Goal: Task Accomplishment & Management: Manage account settings

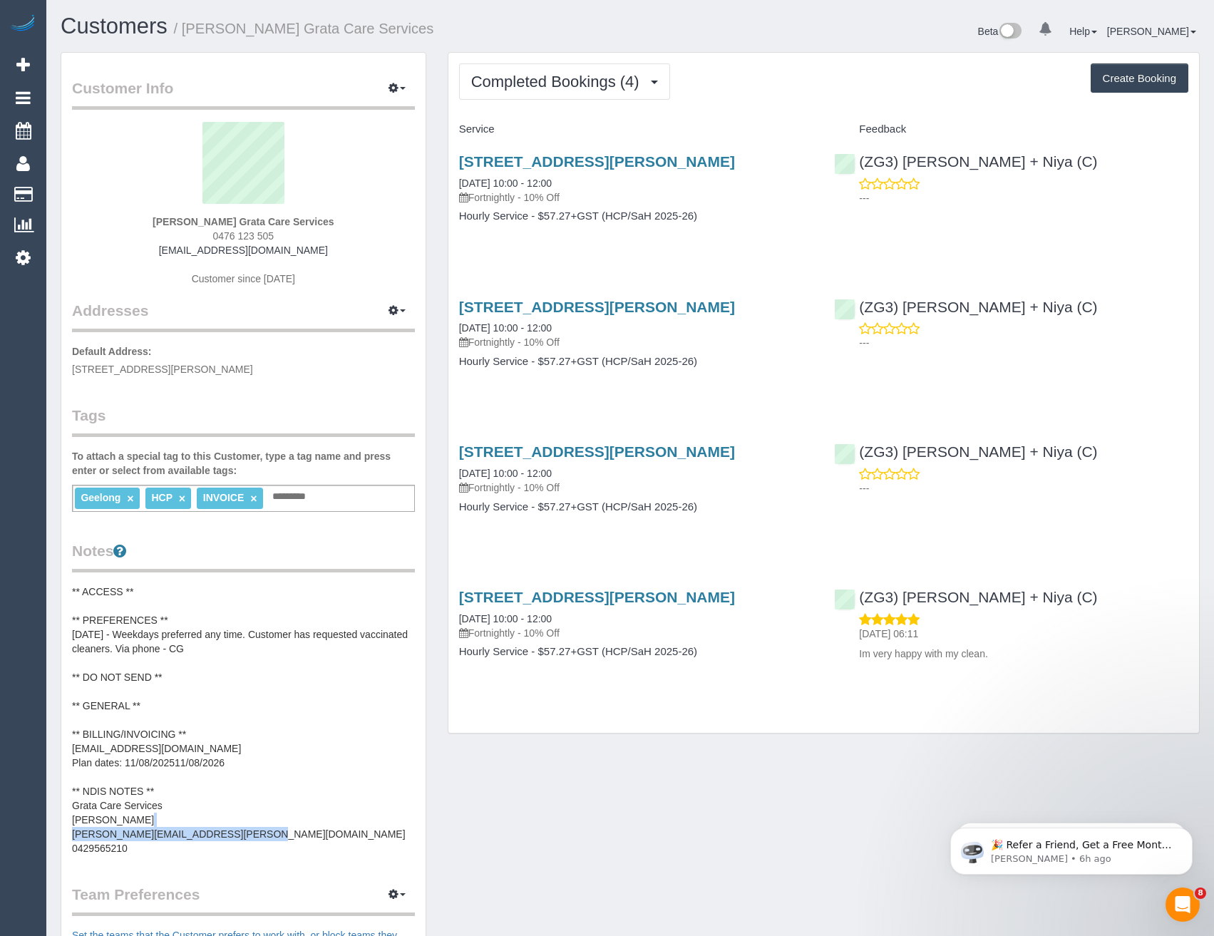
drag, startPoint x: 265, startPoint y: 841, endPoint x: 75, endPoint y: 831, distance: 189.9
click at [58, 831] on div "Customer Info Edit Contact Info Send Message Email Preferences Special Sales Ta…" at bounding box center [243, 650] width 387 height 1197
drag, startPoint x: 334, startPoint y: 254, endPoint x: 168, endPoint y: 253, distance: 166.9
click at [168, 253] on div "Miranda Stokes Grata Care Services 0476 123 505 roxannestokes5@gmail.com Custom…" at bounding box center [243, 211] width 343 height 178
copy link "roxannestokes5@gmail.com"
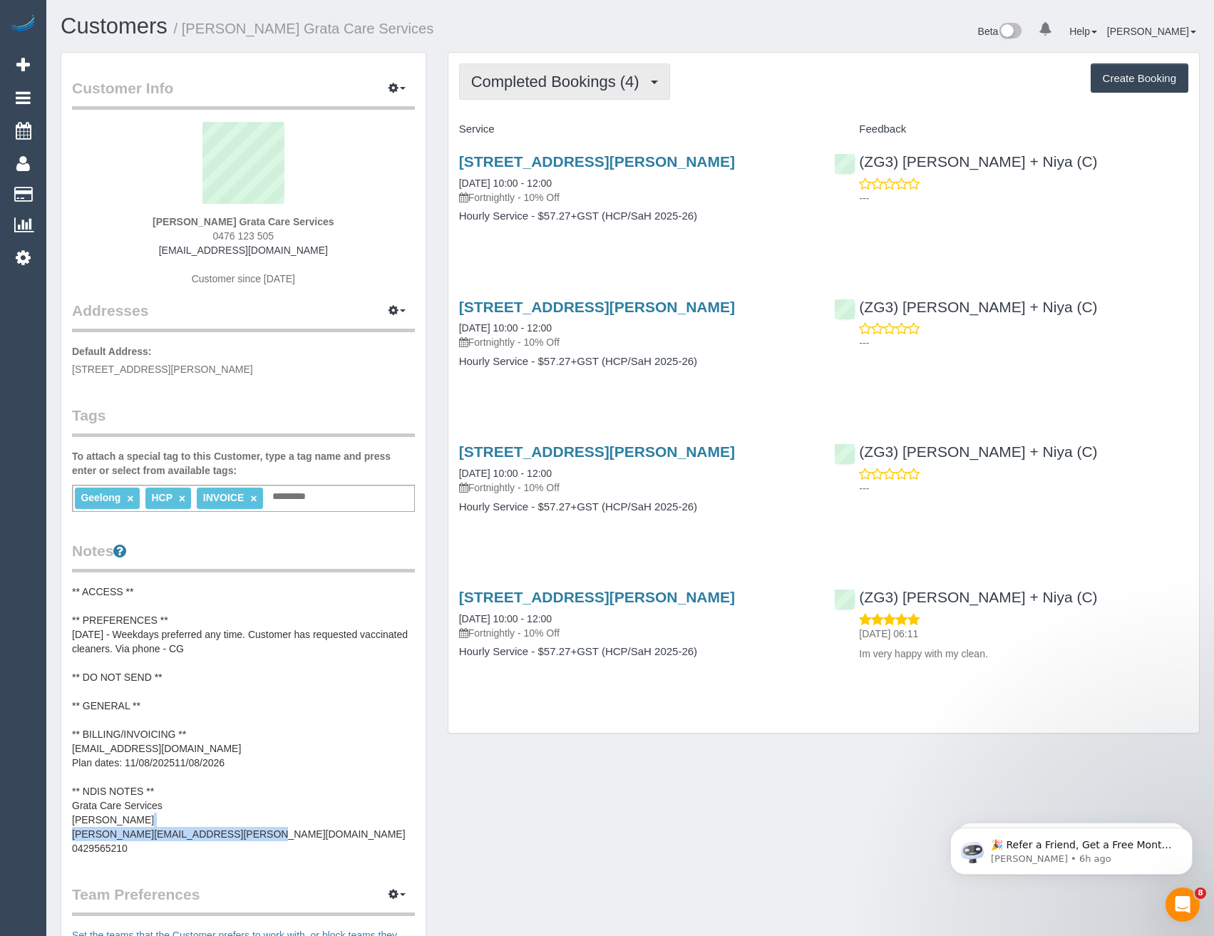
click at [632, 83] on span "Completed Bookings (4)" at bounding box center [558, 82] width 175 height 18
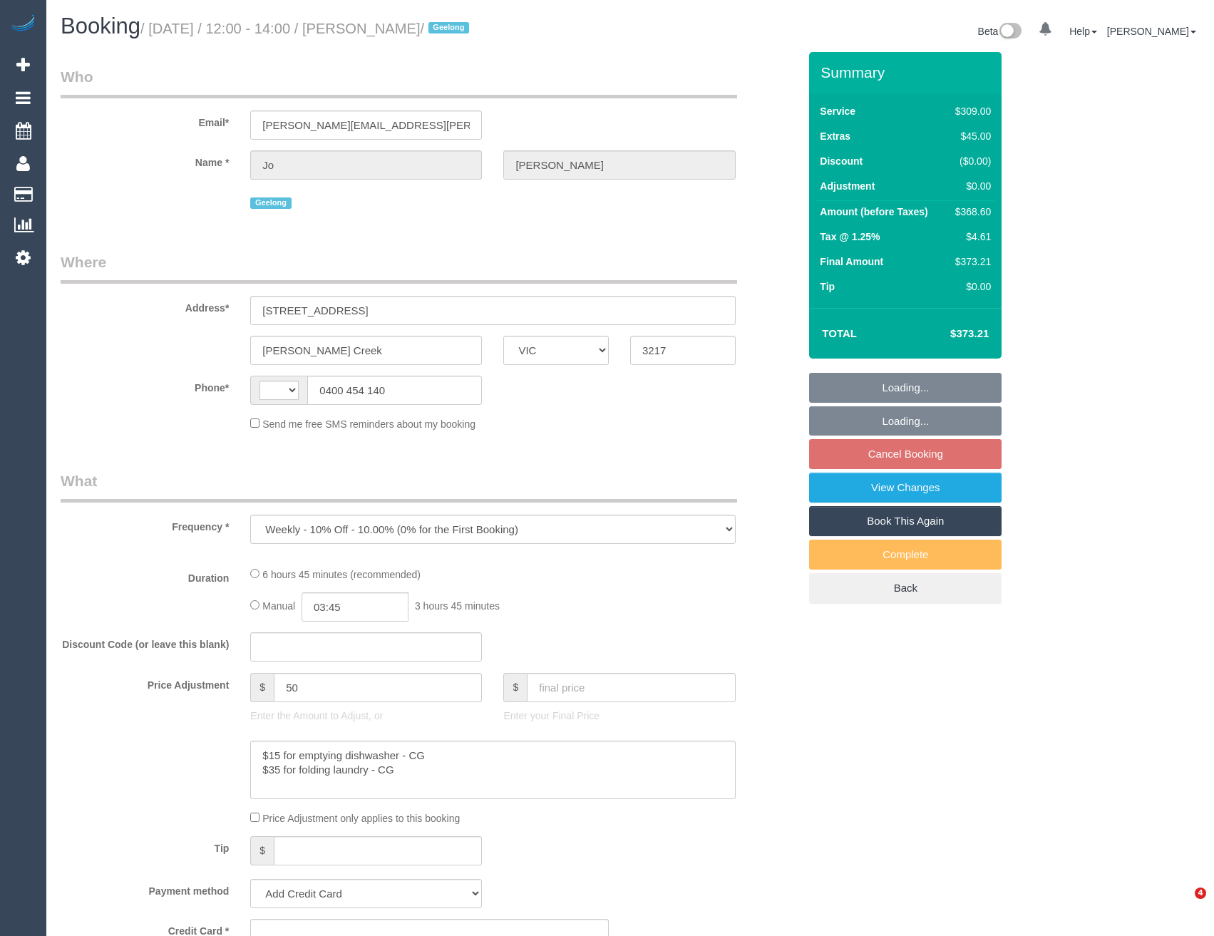
select select "VIC"
select select "string:AU"
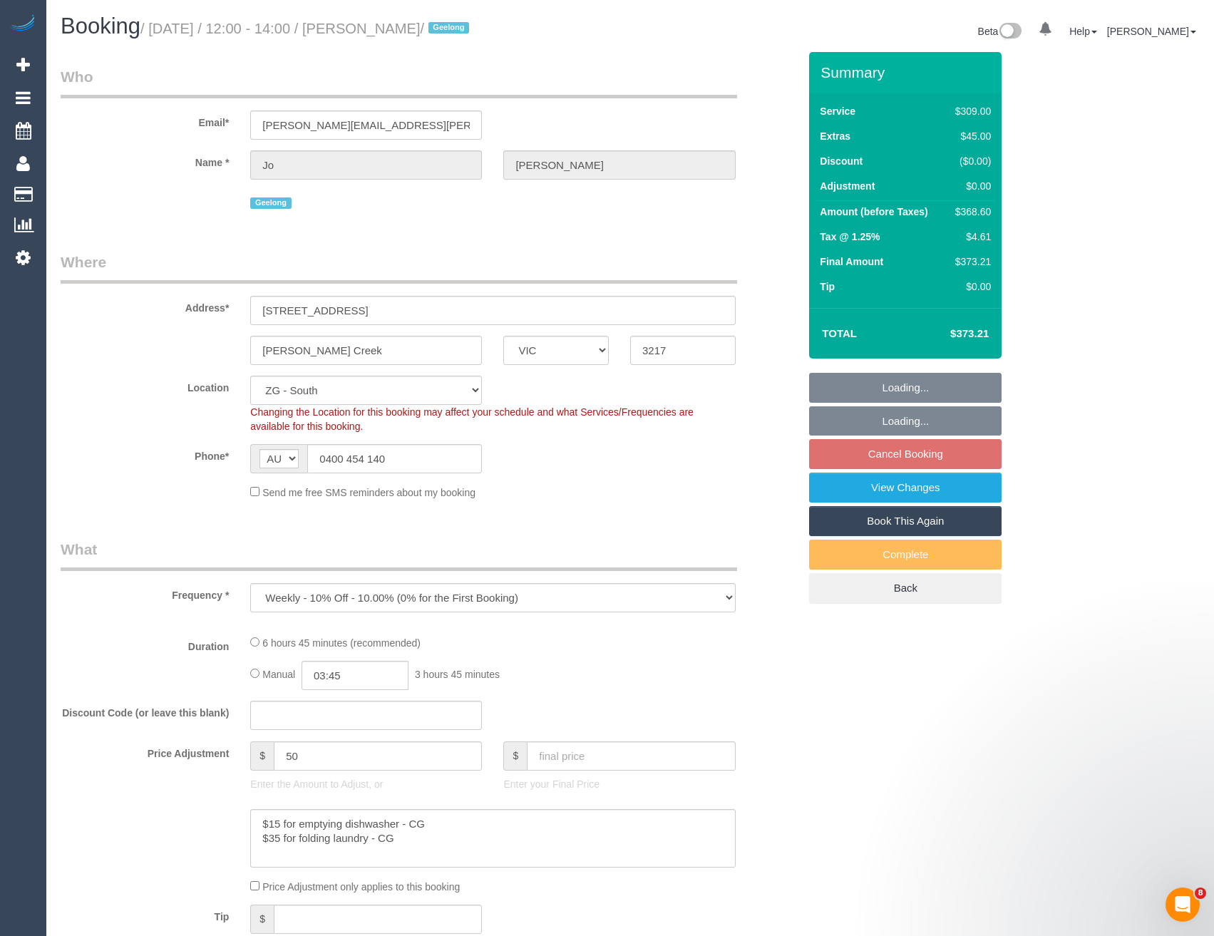
select select "object:558"
select select "string:stripe-pm_1RfZwu2GScqysDRV8DW4L2cA"
select select "number:28"
select select "number:14"
select select "number:19"
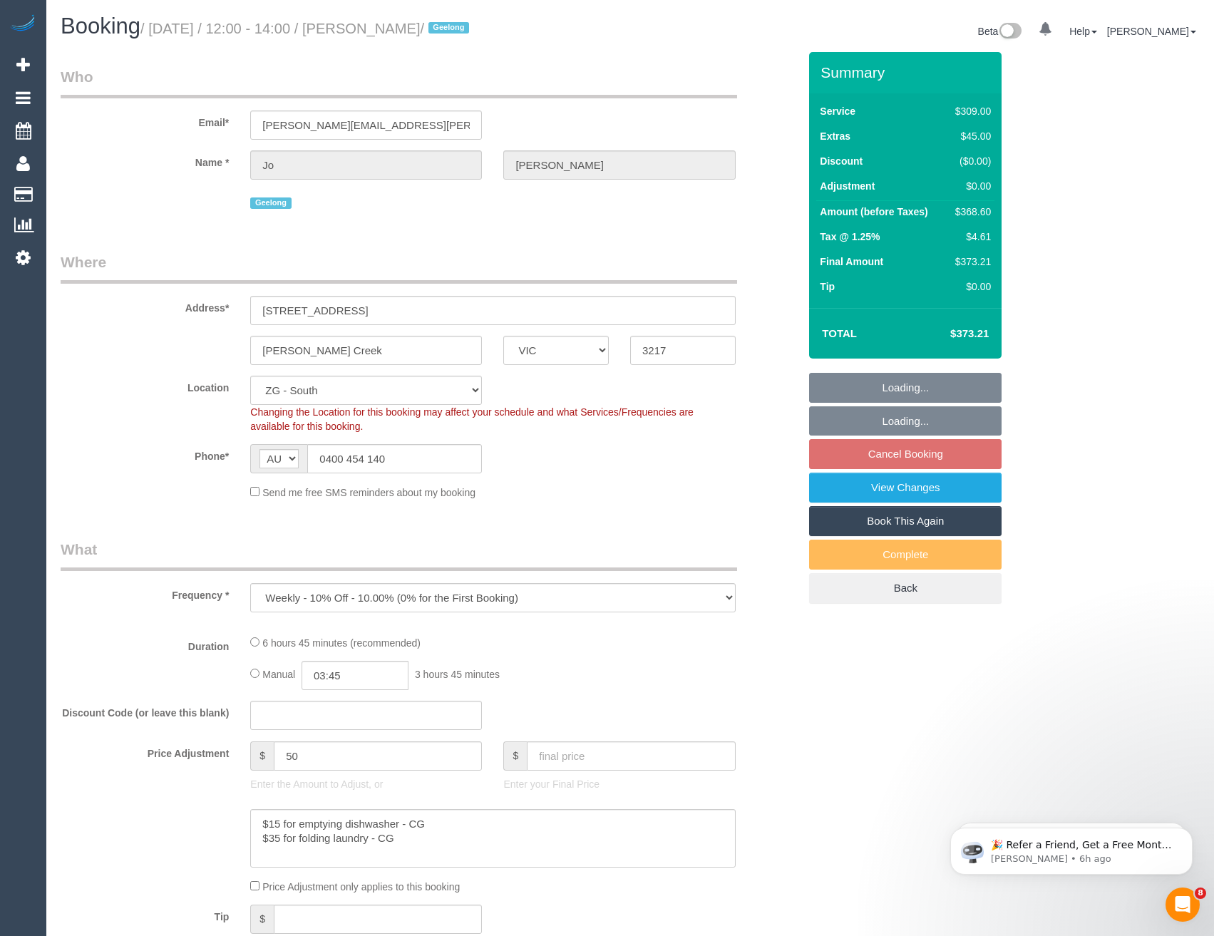
select select "number:22"
select select "number:34"
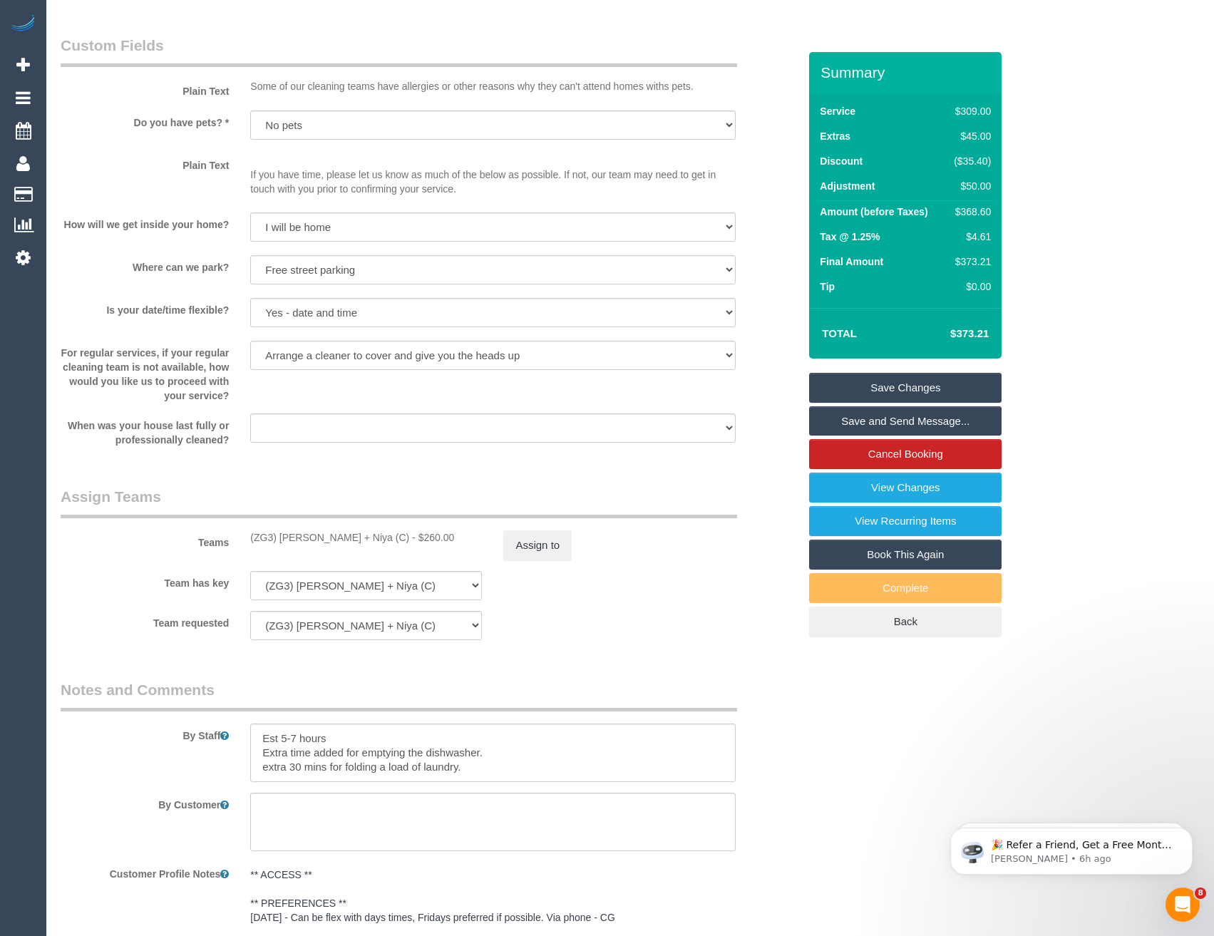
scroll to position [2024, 0]
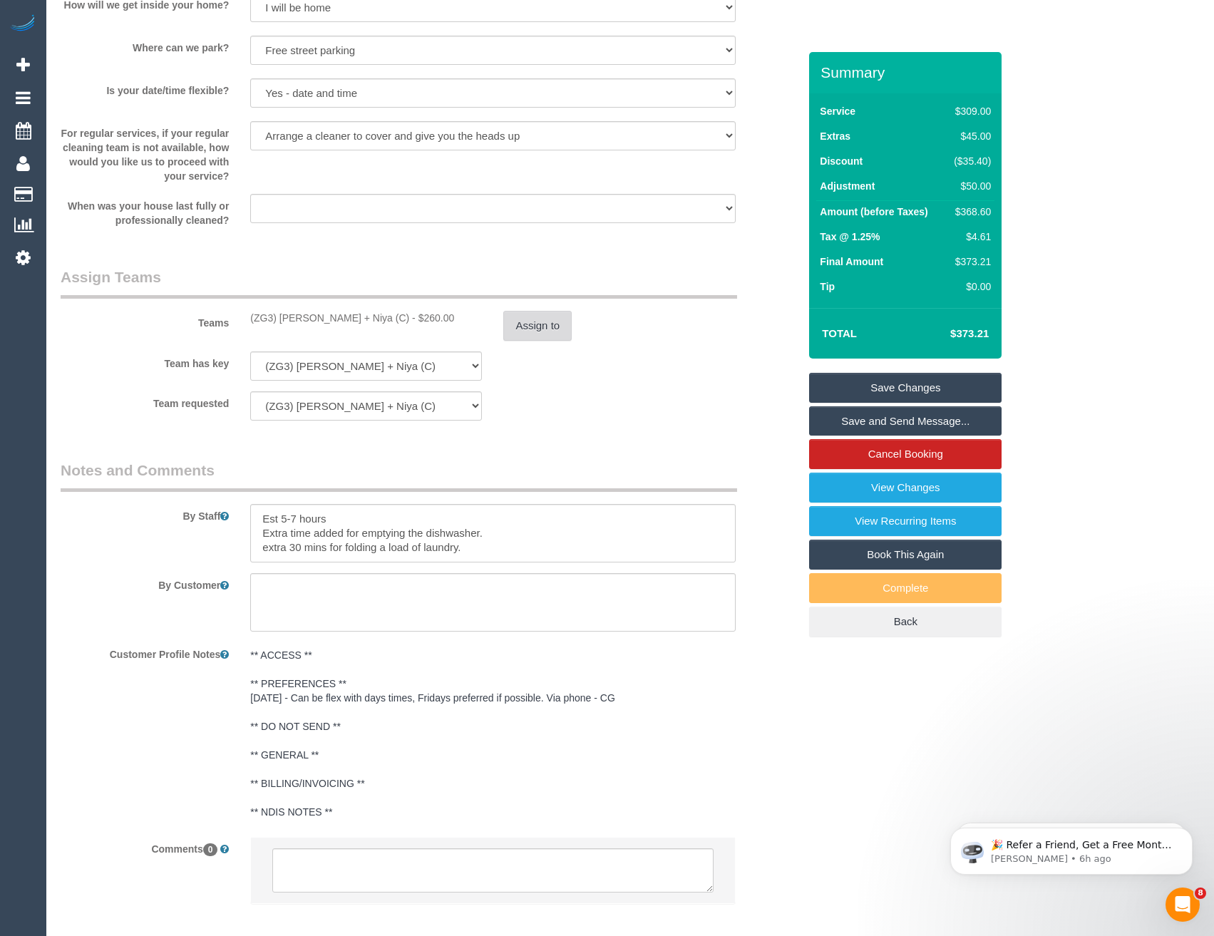
click at [536, 325] on button "Assign to" at bounding box center [537, 326] width 68 height 30
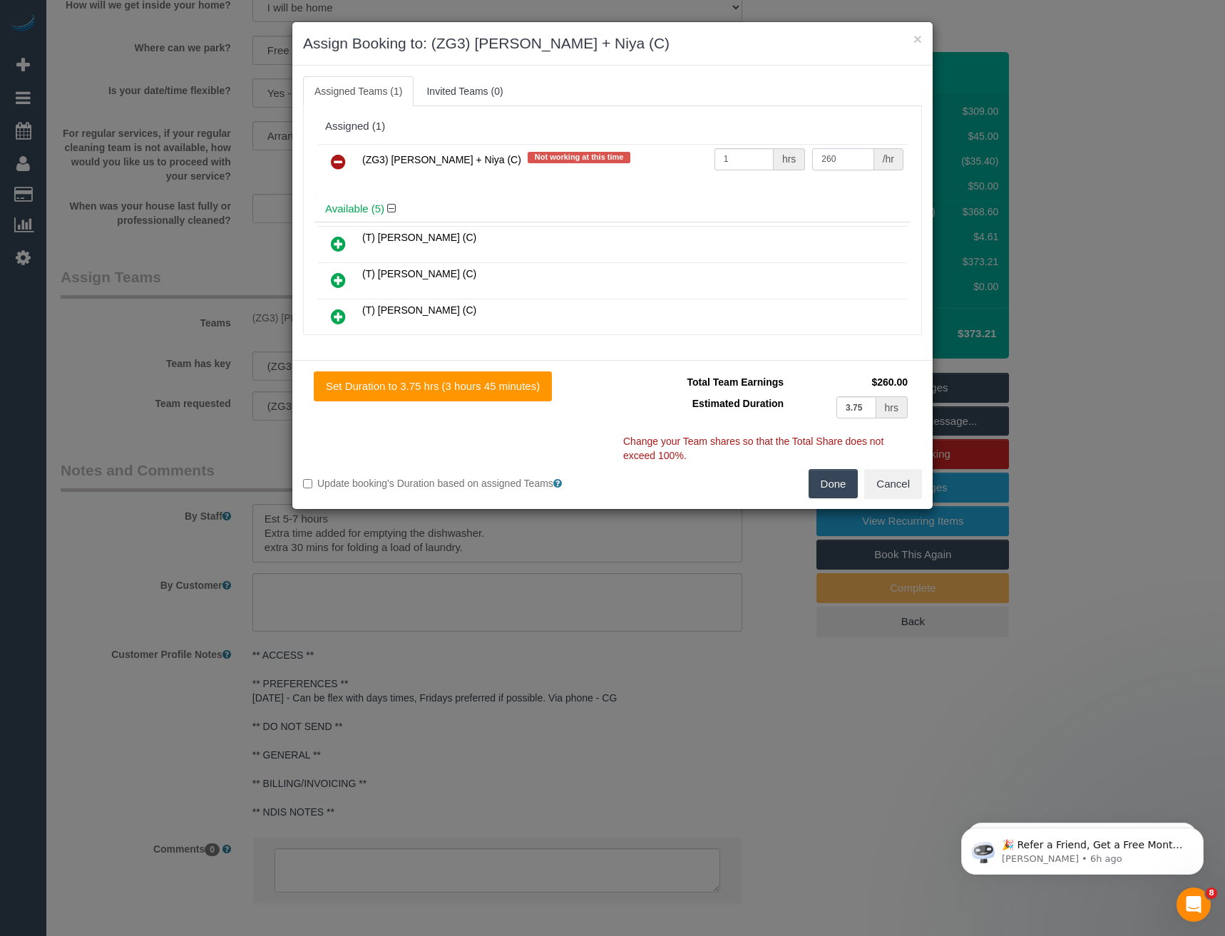
drag, startPoint x: 834, startPoint y: 165, endPoint x: 758, endPoint y: 183, distance: 77.7
click at [761, 183] on div "(ZG3) Suneeth + Niya (C) Not working at this time 1 hrs 260 /hr" at bounding box center [612, 168] width 596 height 56
type input "235"
click at [826, 479] on button "Done" at bounding box center [834, 484] width 50 height 30
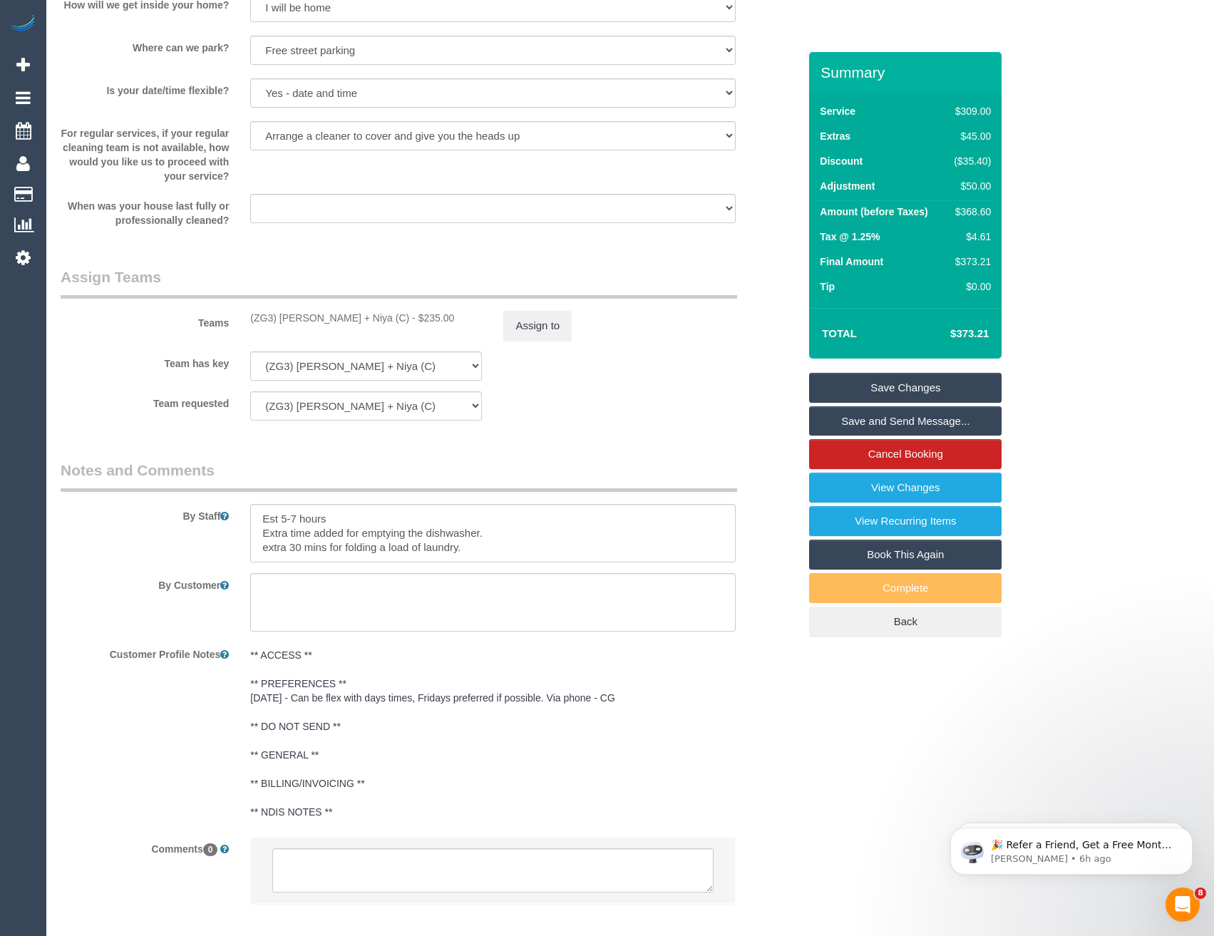
click at [879, 390] on link "Save Changes" at bounding box center [905, 388] width 193 height 30
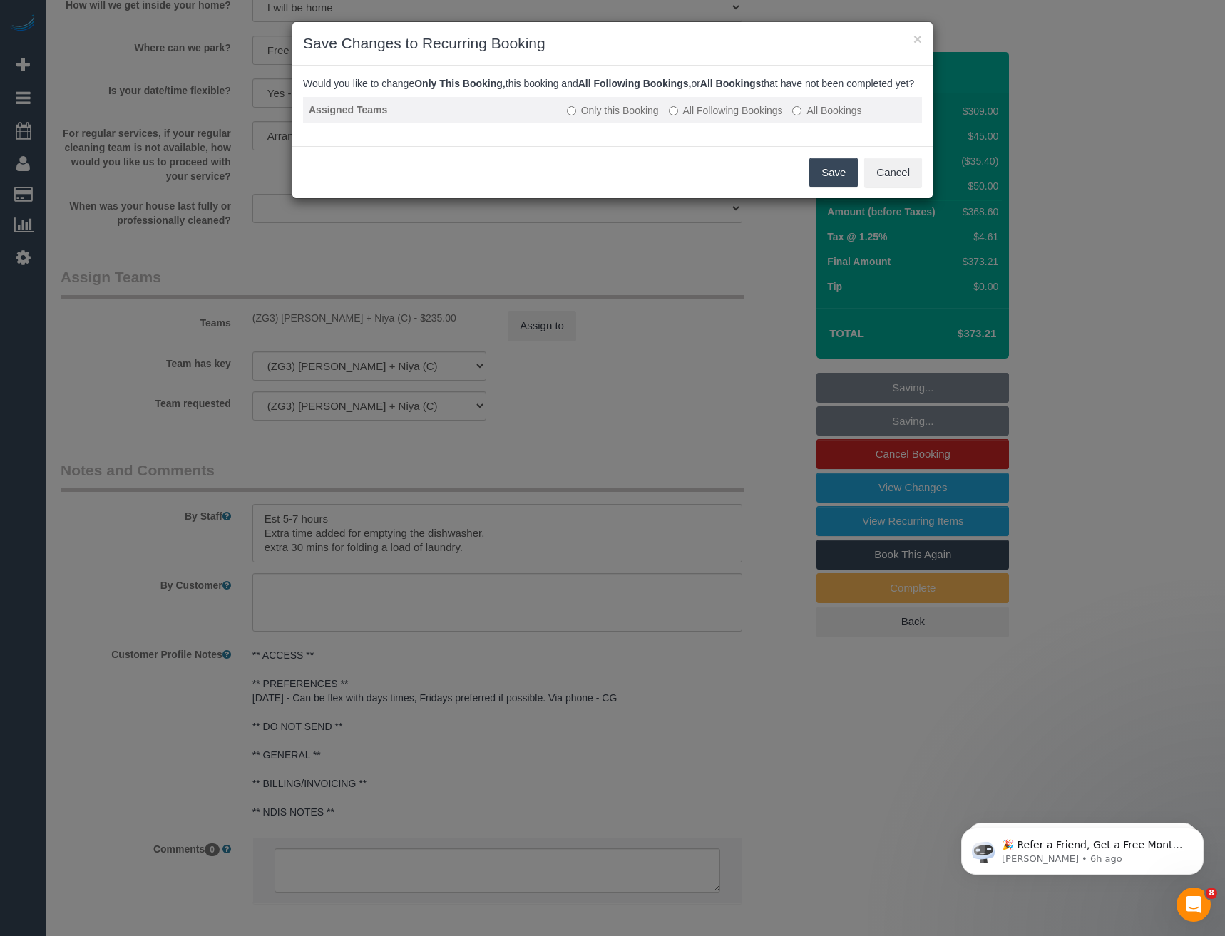
click at [689, 118] on label "All Following Bookings" at bounding box center [726, 110] width 114 height 14
click at [841, 183] on button "Save" at bounding box center [833, 173] width 48 height 30
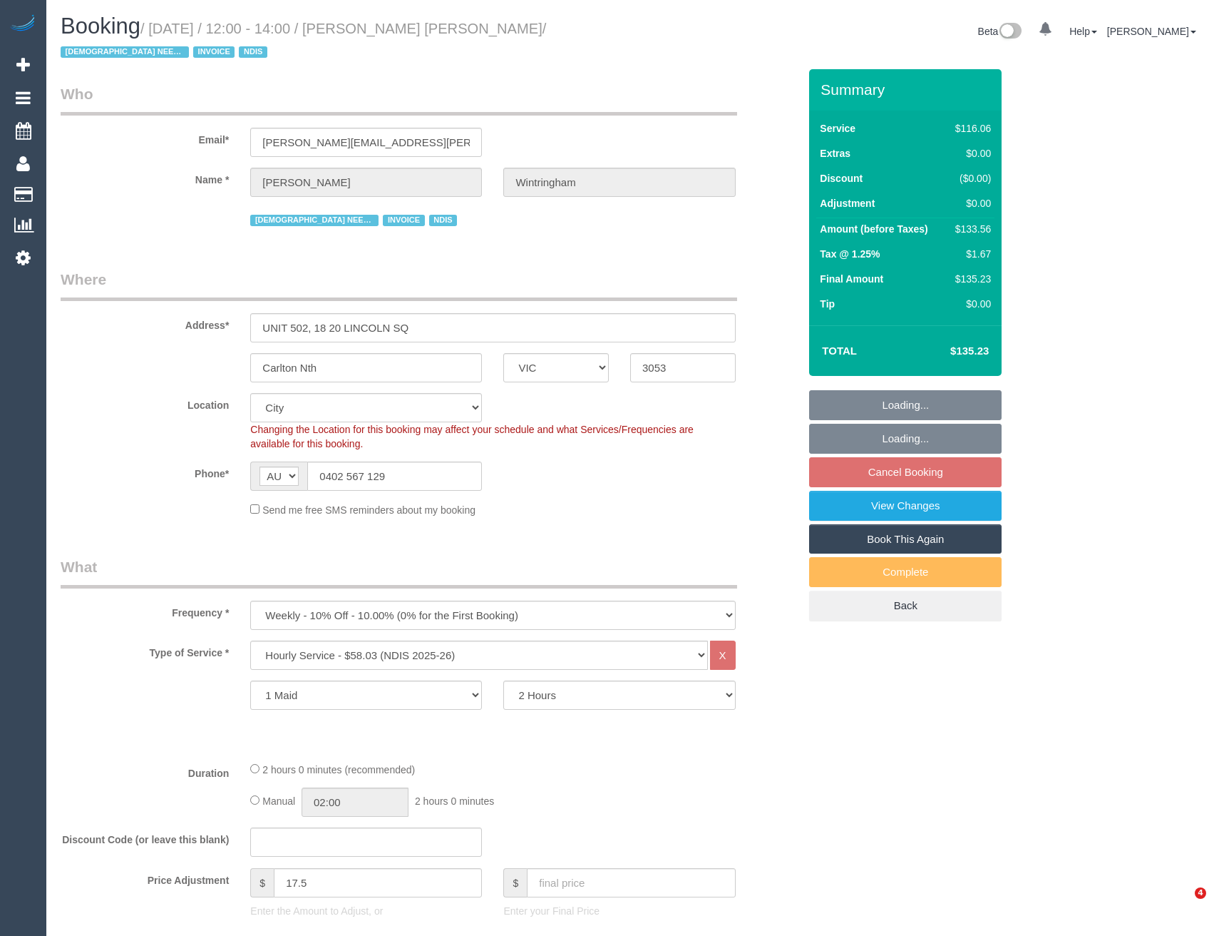
select select "VIC"
select select "object:595"
select select "number:28"
select select "number:14"
select select "number:20"
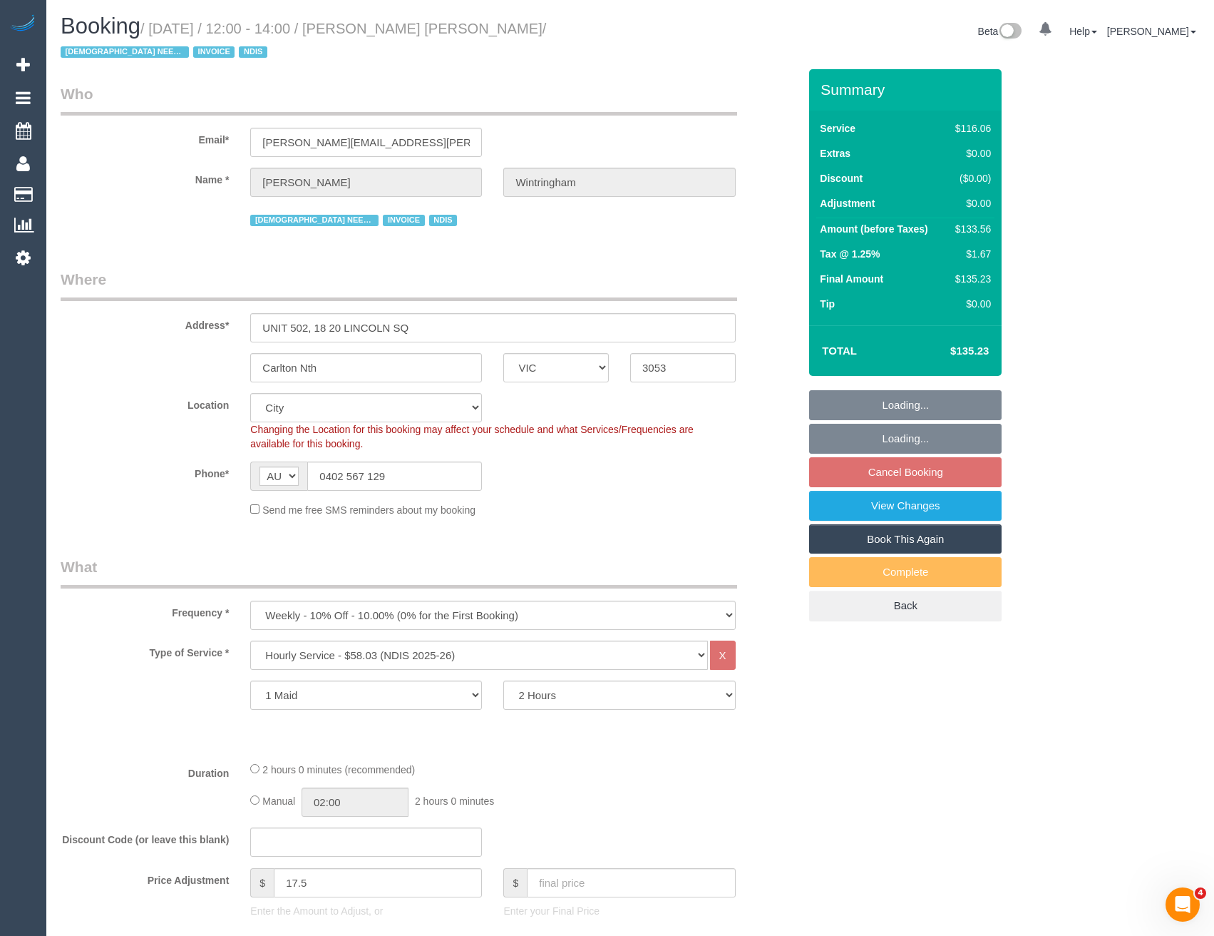
select select "number:36"
select select "number:34"
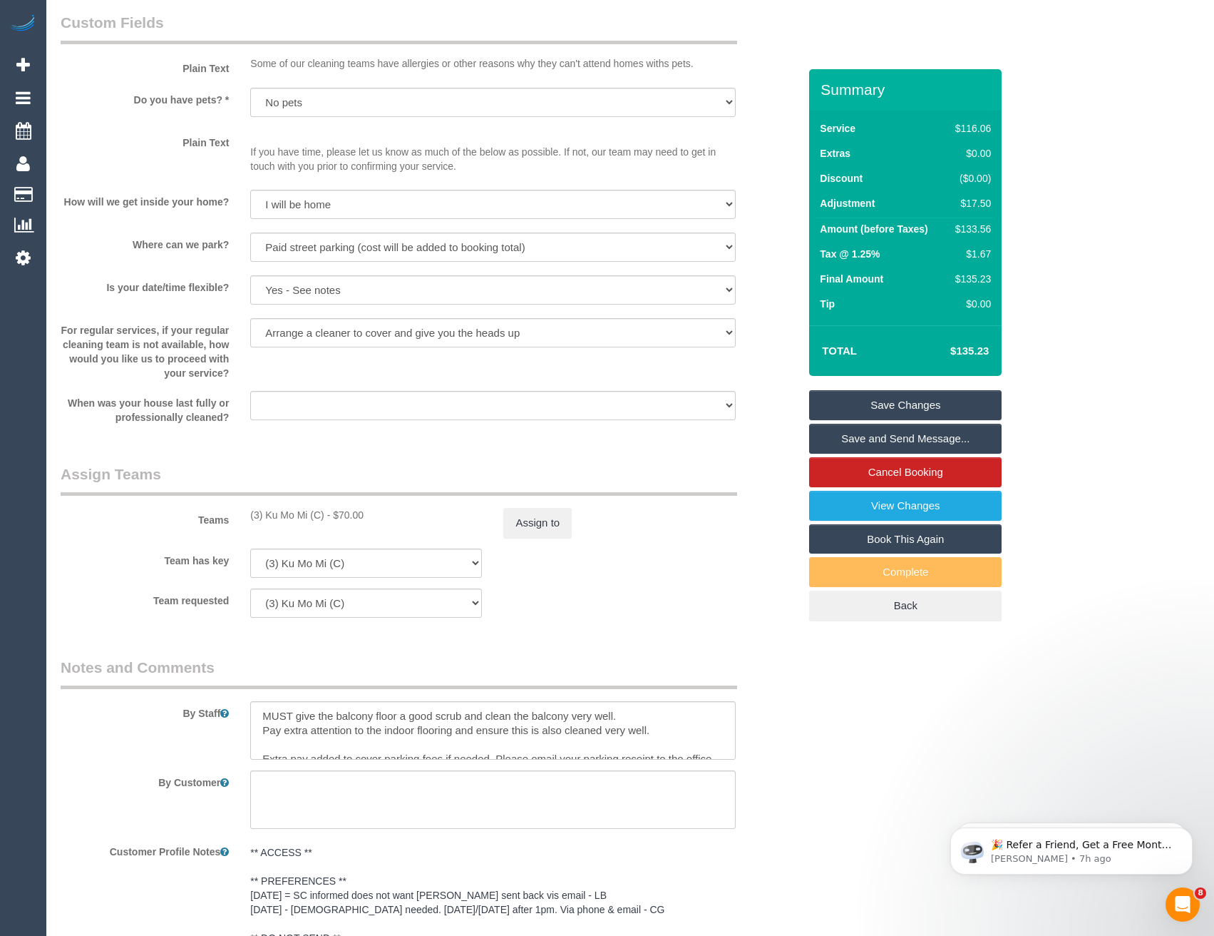
scroll to position [1537, 0]
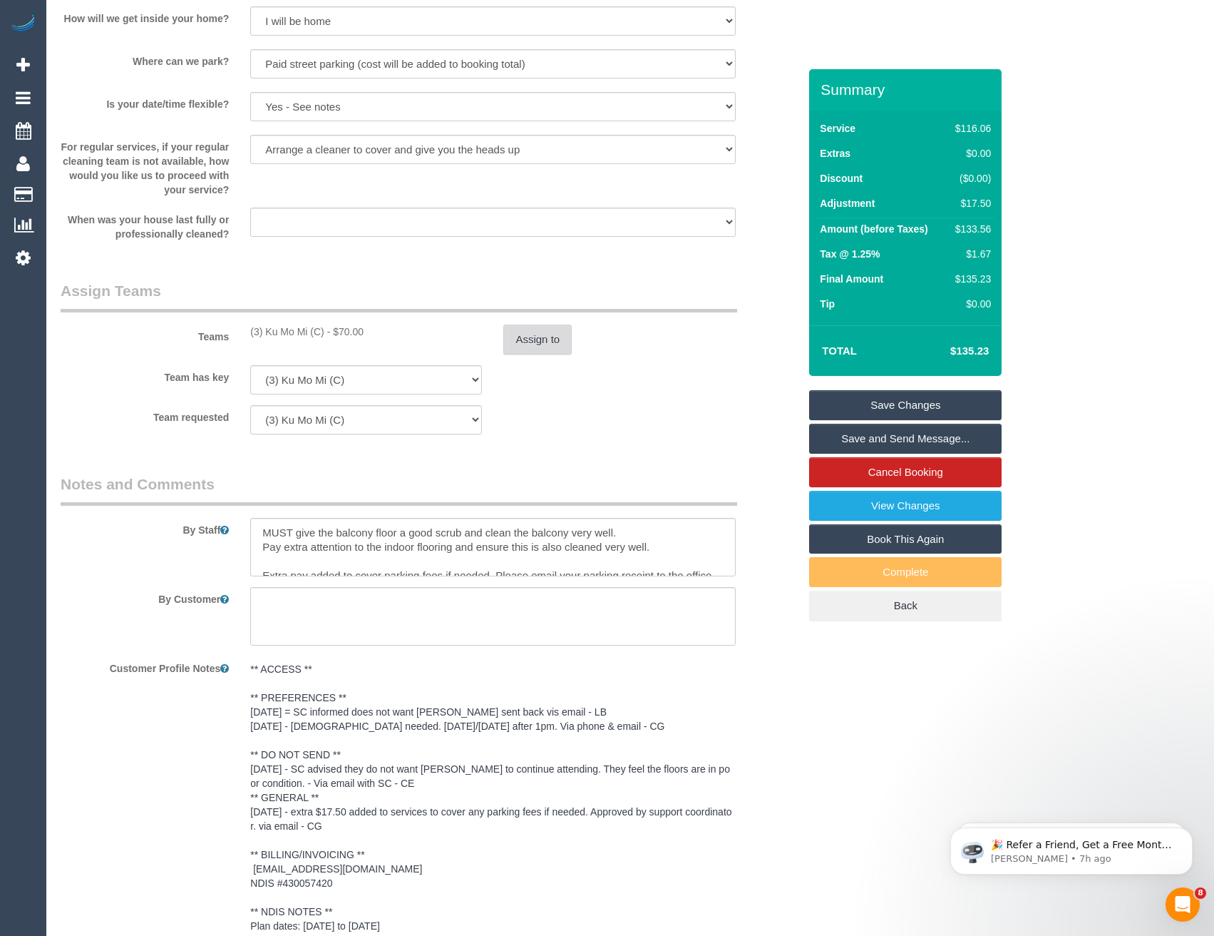
click at [516, 352] on button "Assign to" at bounding box center [537, 339] width 68 height 30
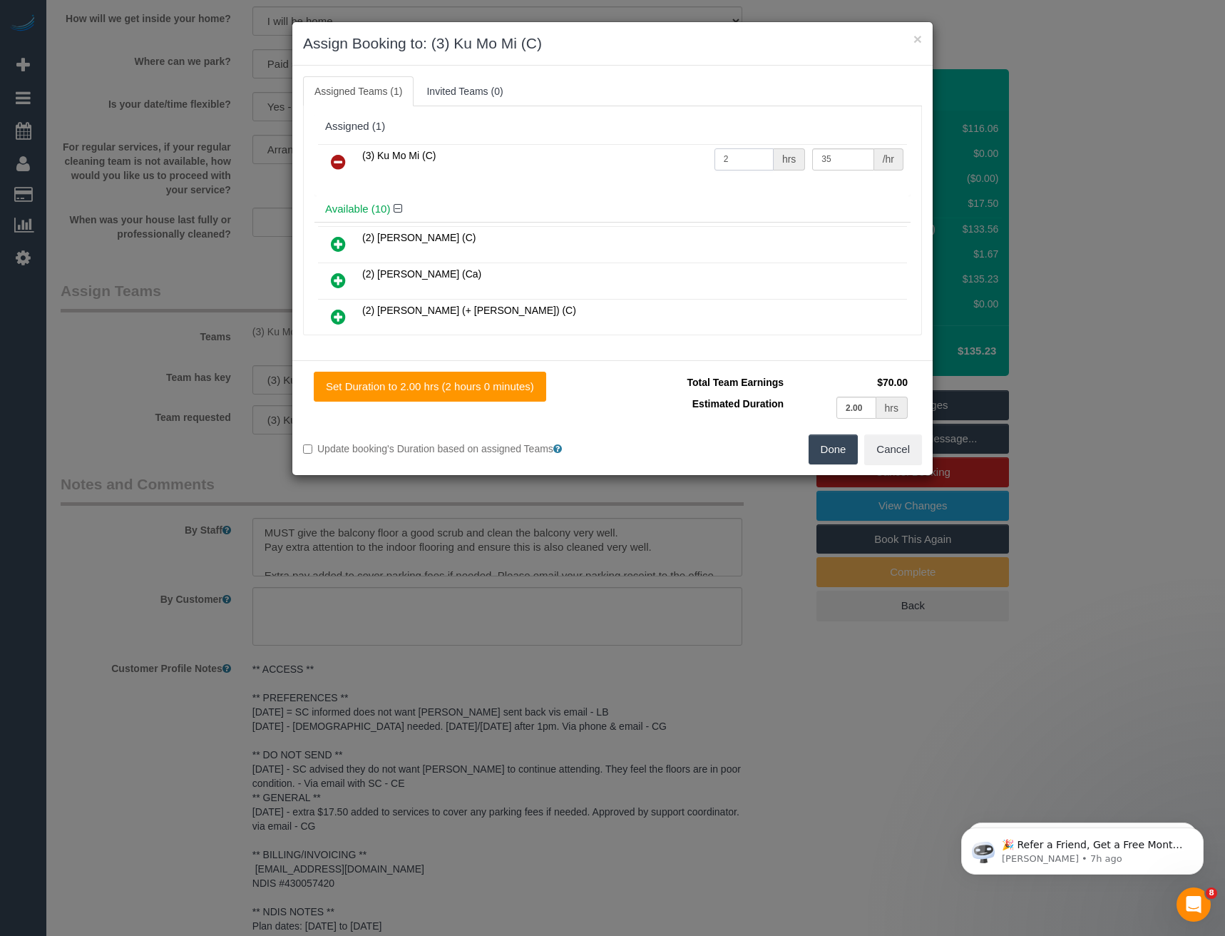
drag, startPoint x: 733, startPoint y: 163, endPoint x: 667, endPoint y: 168, distance: 65.8
click at [672, 168] on tr "(3) Ku Mo Mi (C) 2 hrs 35 /hr" at bounding box center [612, 162] width 589 height 36
type input "1"
type input "87.5"
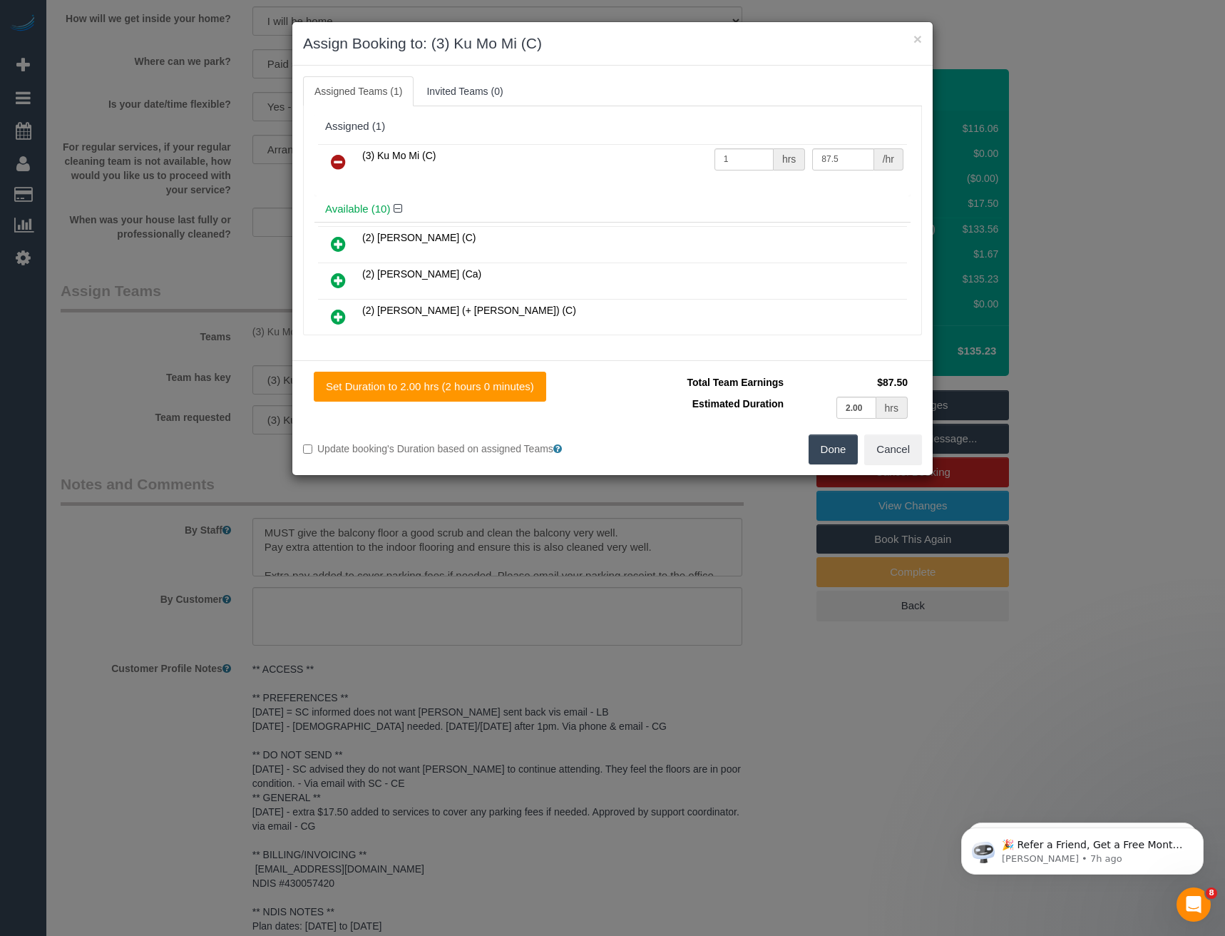
click at [832, 458] on button "Done" at bounding box center [834, 449] width 50 height 30
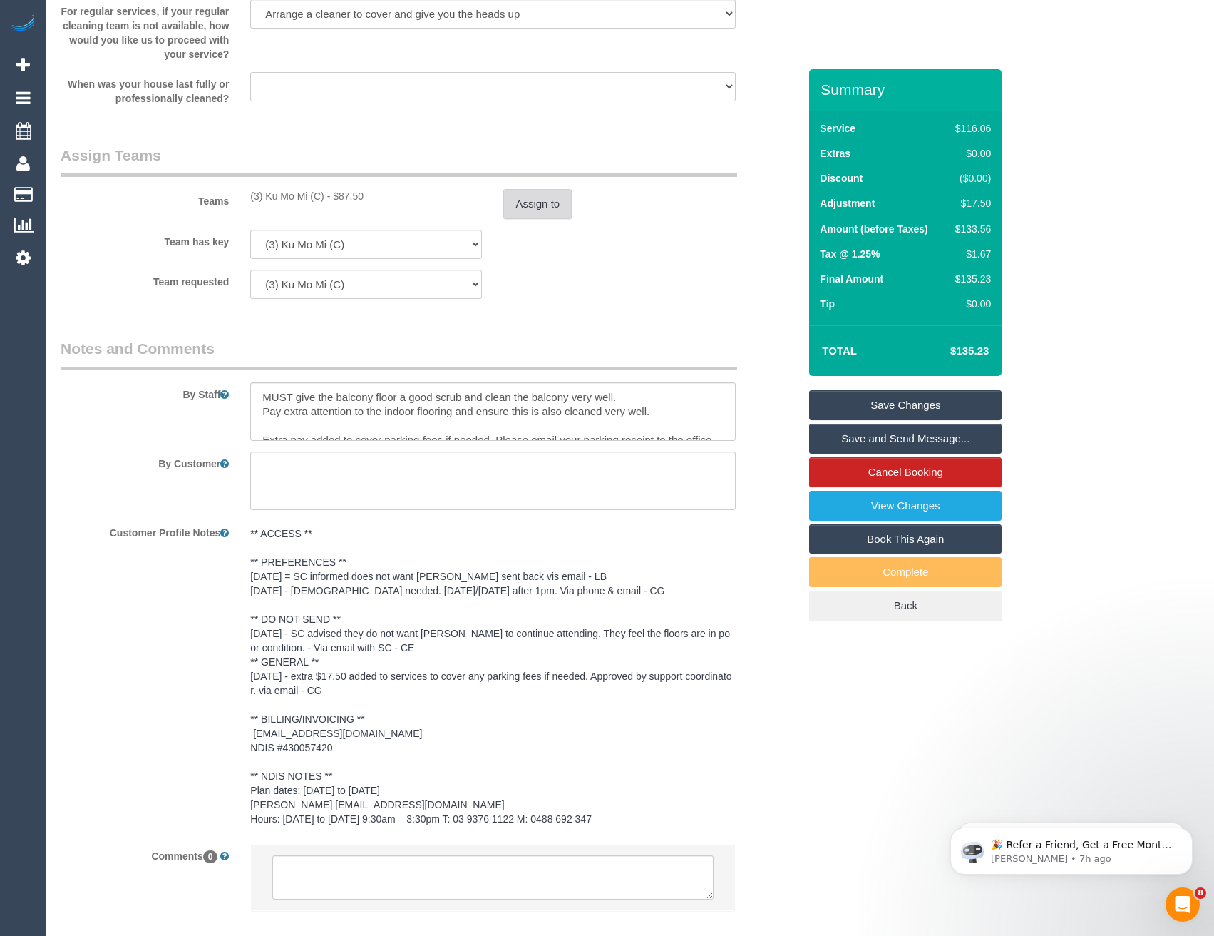
scroll to position [1751, 0]
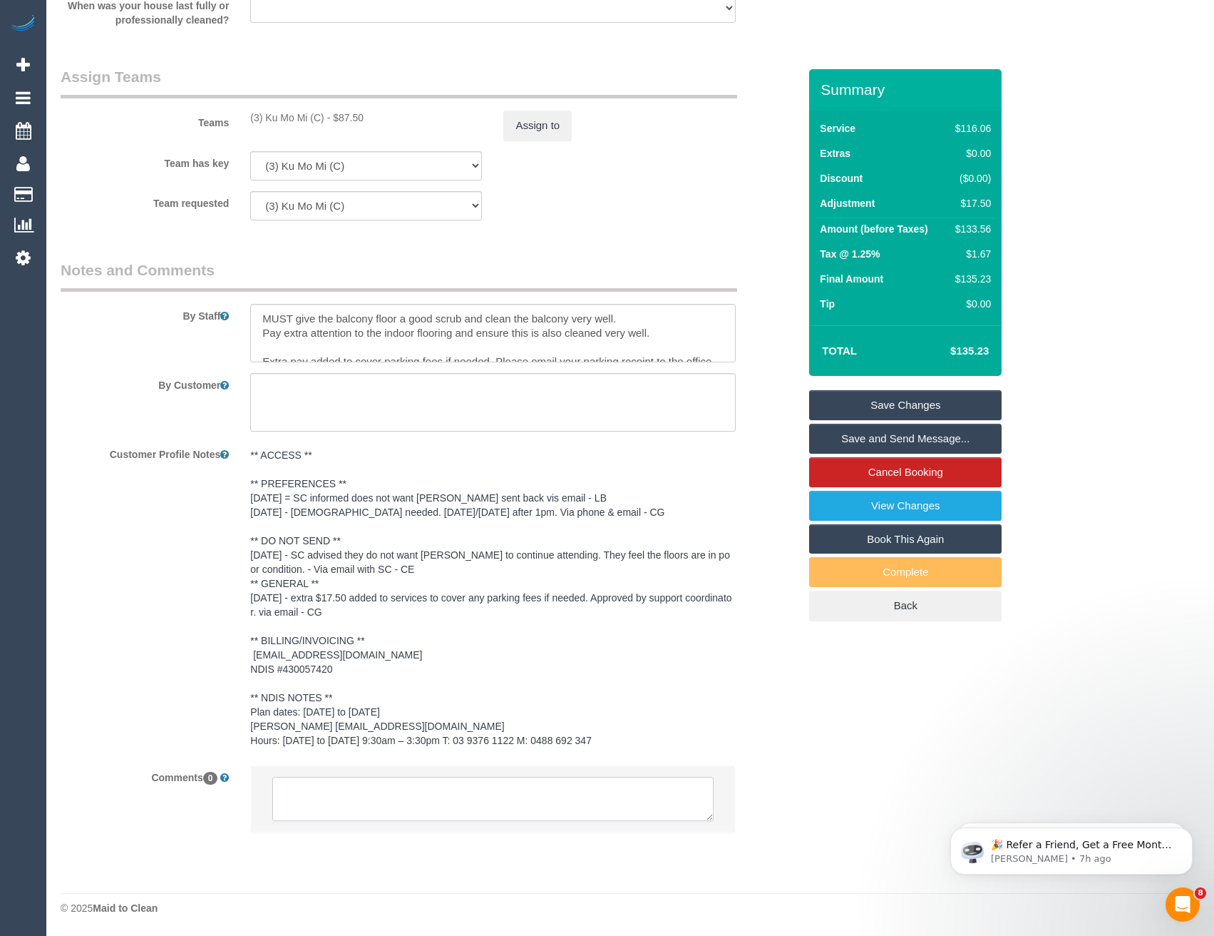
click at [447, 792] on textarea at bounding box center [492, 799] width 441 height 44
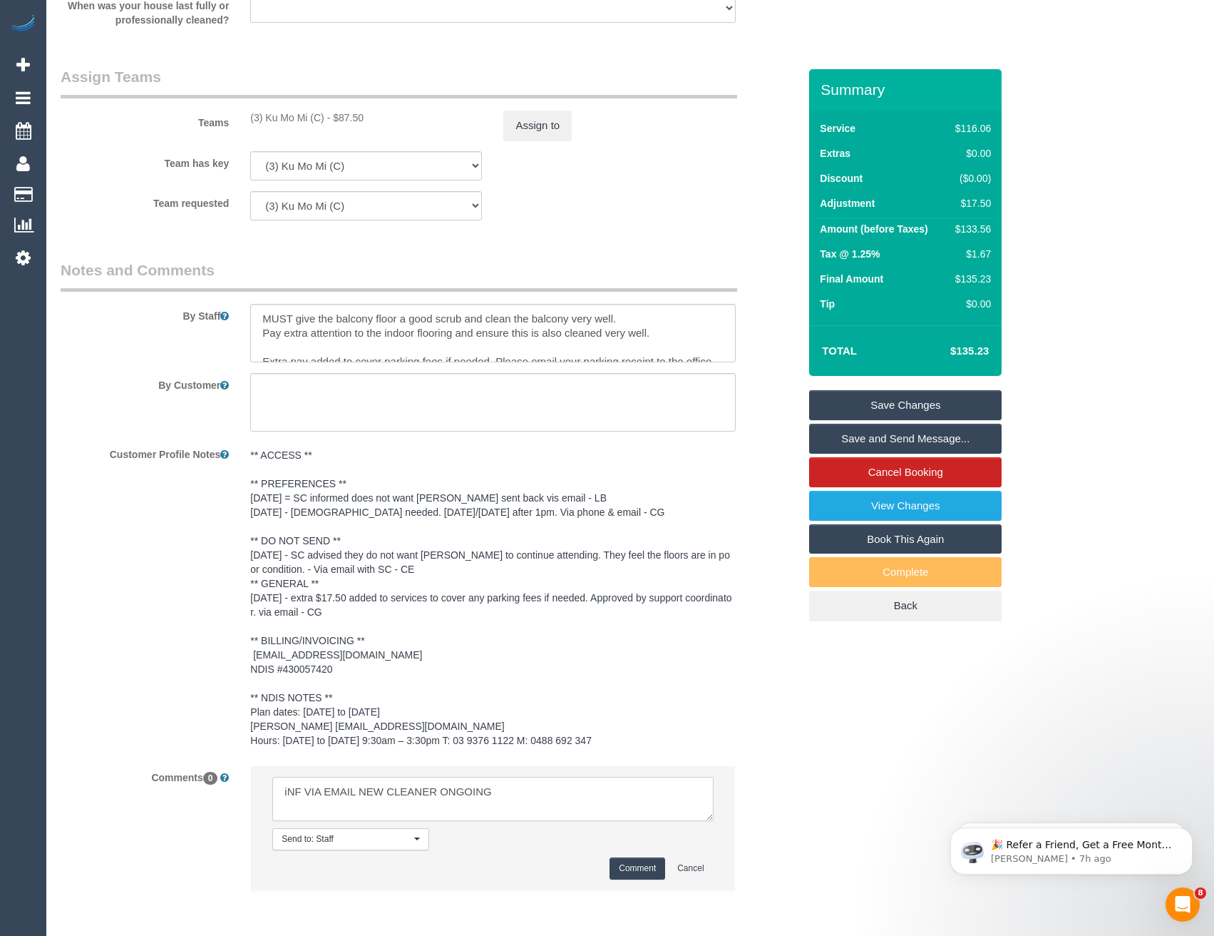
type textarea "iNF VIA EMAIL NEW CLEANER ONGOING"
click at [622, 868] on button "Comment" at bounding box center [638, 868] width 56 height 22
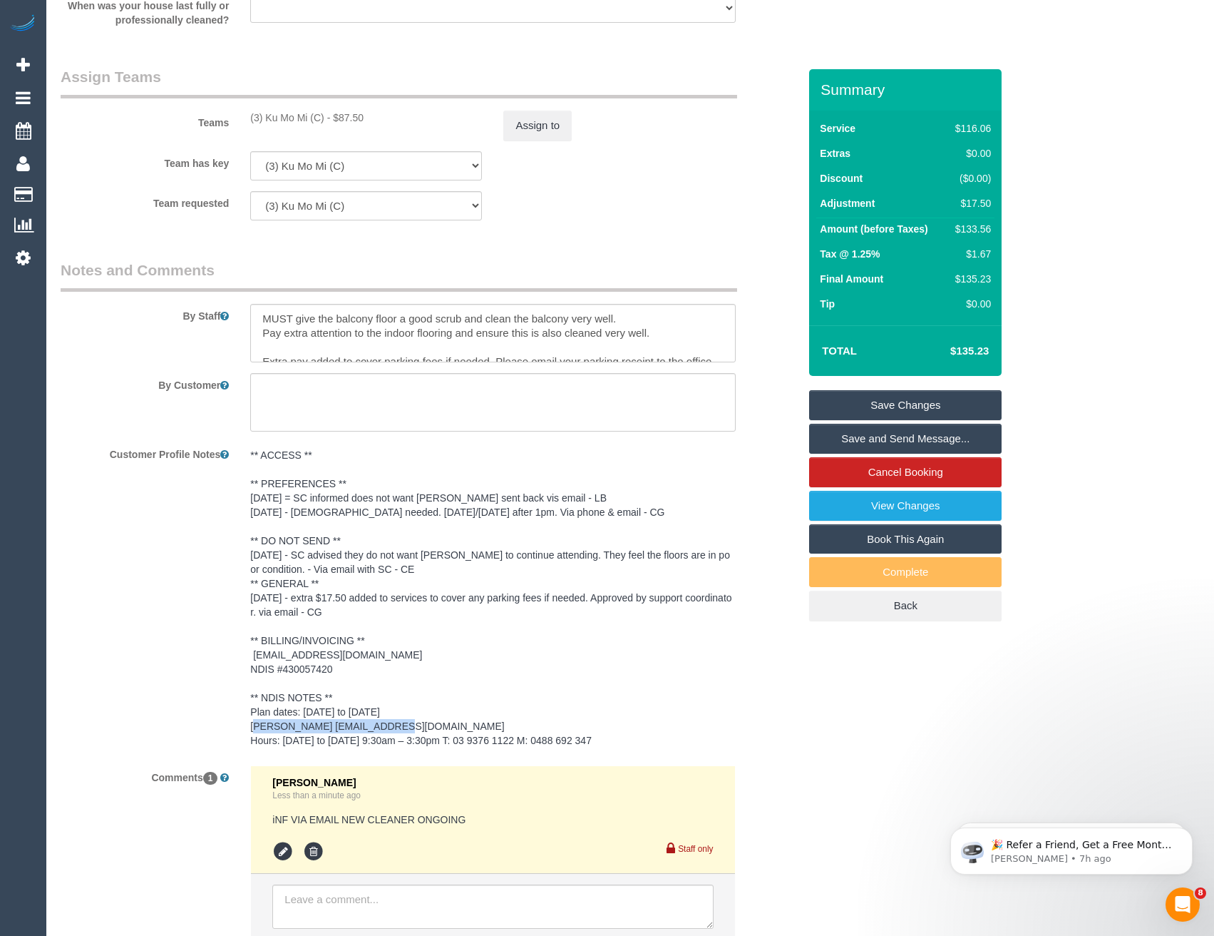
drag, startPoint x: 411, startPoint y: 728, endPoint x: 307, endPoint y: 727, distance: 104.1
click at [307, 727] on pre "** ACCESS ** ** PREFERENCES ** 8/07/25 = SC informed does not want Debbie sent …" at bounding box center [492, 598] width 485 height 300
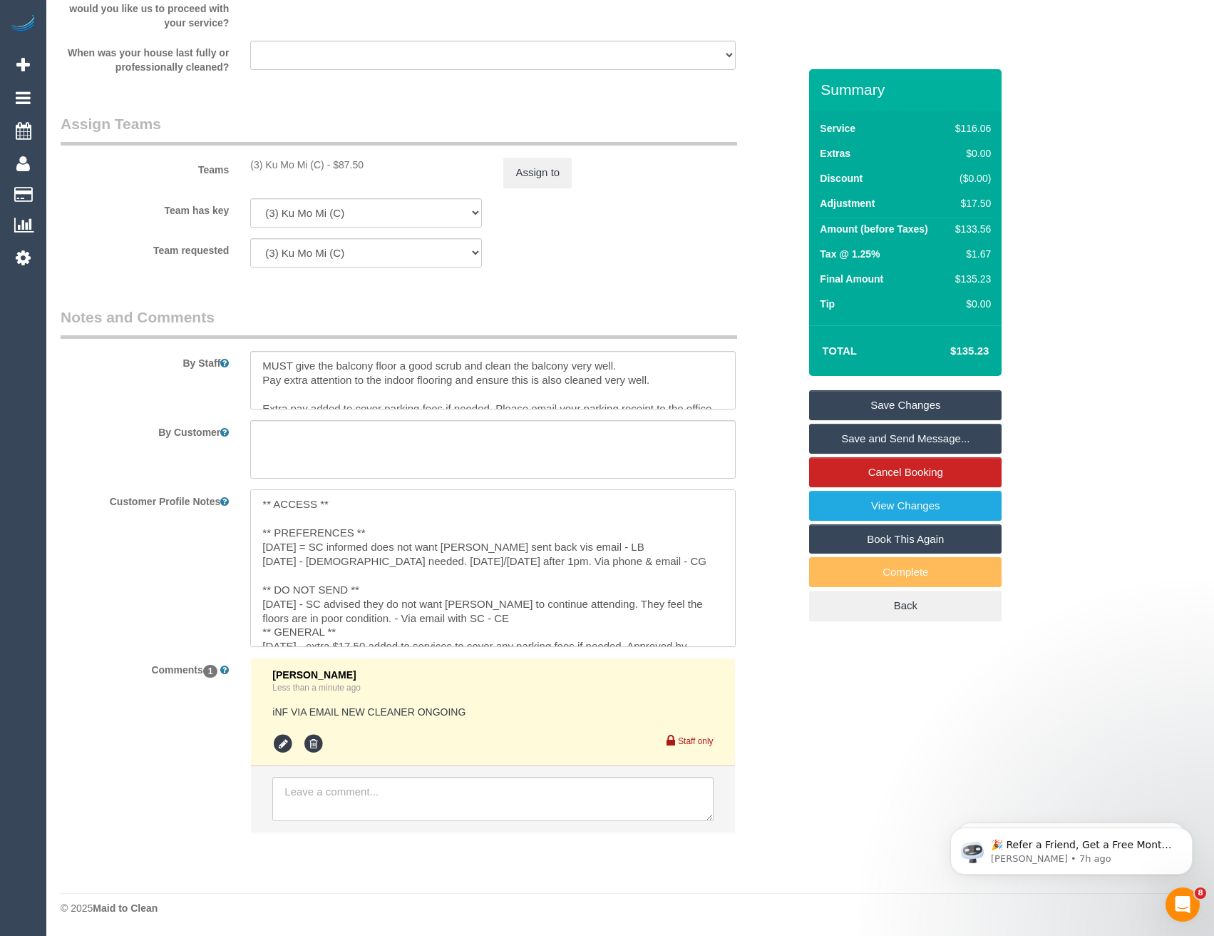
drag, startPoint x: 307, startPoint y: 727, endPoint x: 289, endPoint y: 613, distance: 114.9
click at [289, 613] on textarea "** ACCESS ** ** PREFERENCES ** 8/07/25 = SC informed does not want Debbie sent …" at bounding box center [492, 568] width 485 height 158
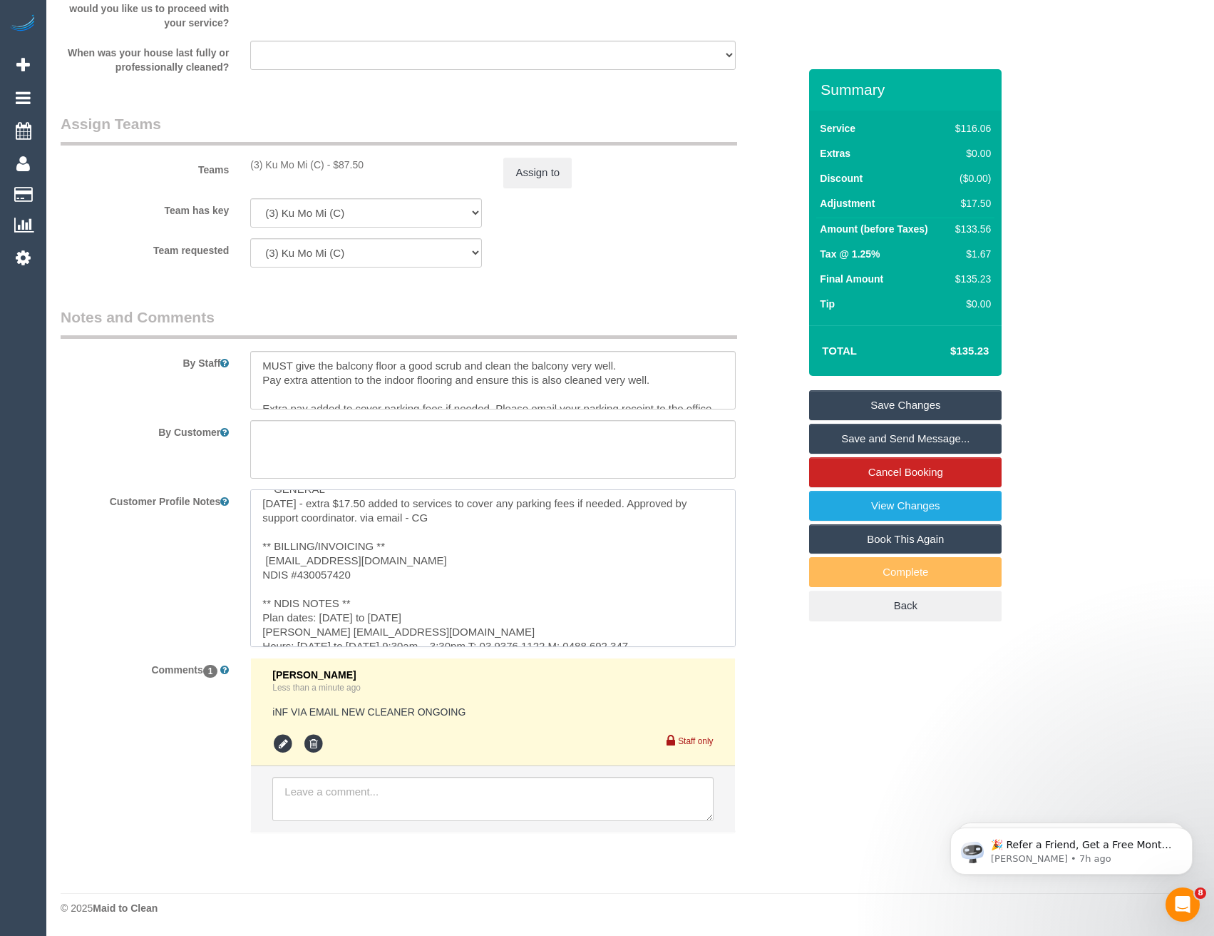
scroll to position [157, 0]
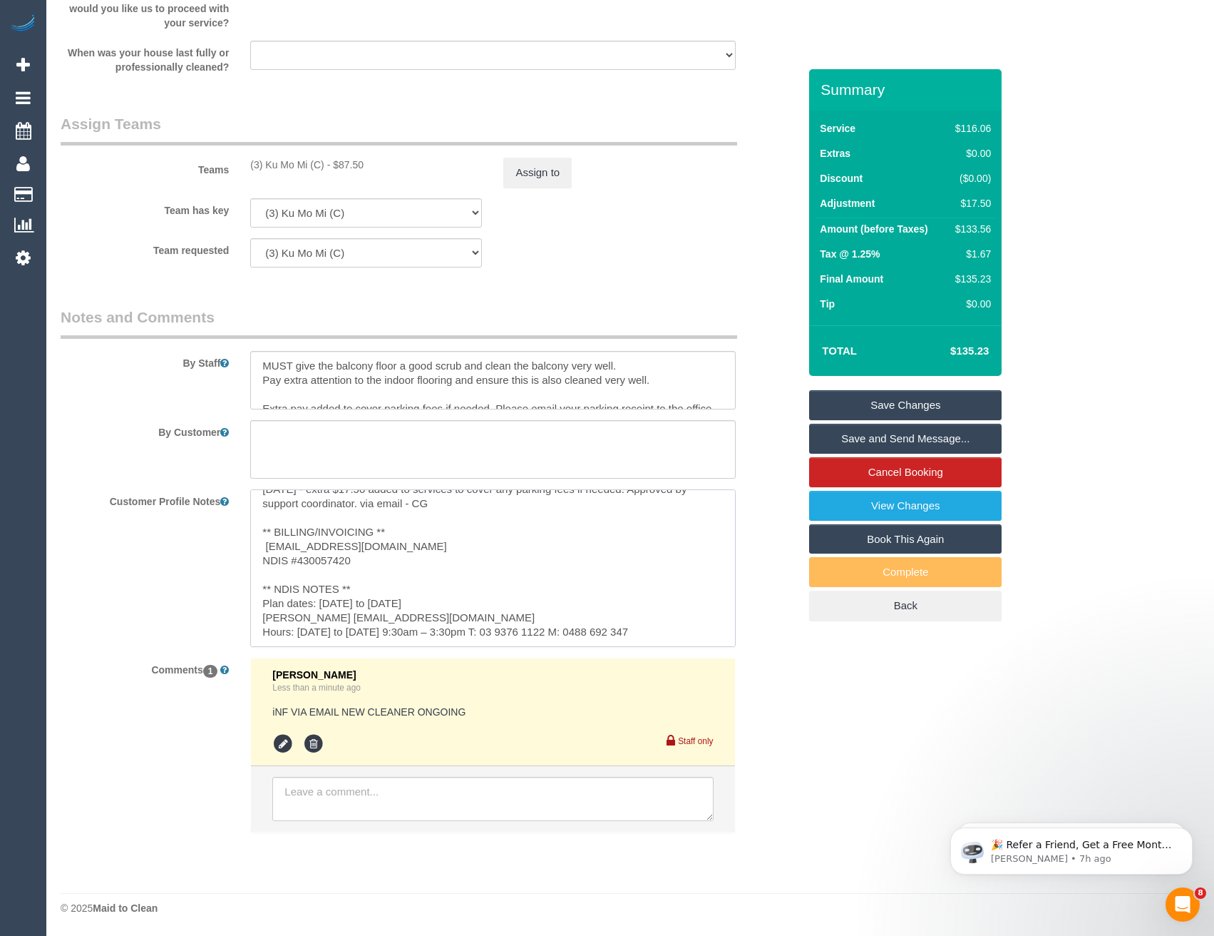
drag, startPoint x: 451, startPoint y: 634, endPoint x: 323, endPoint y: 617, distance: 129.5
click at [323, 617] on textarea "** ACCESS ** ** PREFERENCES ** 8/07/25 = SC informed does not want Debbie sent …" at bounding box center [492, 568] width 485 height 158
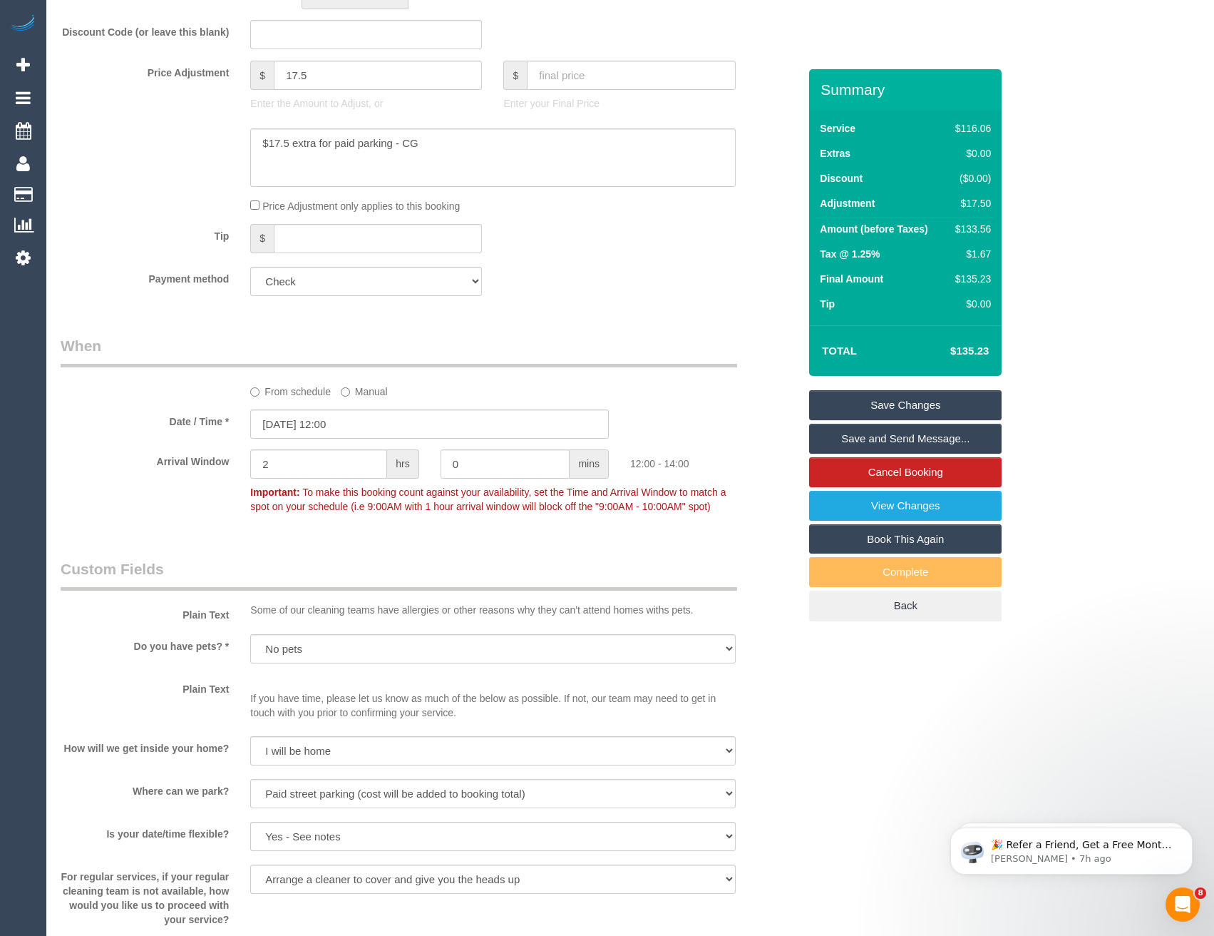
scroll to position [998, 0]
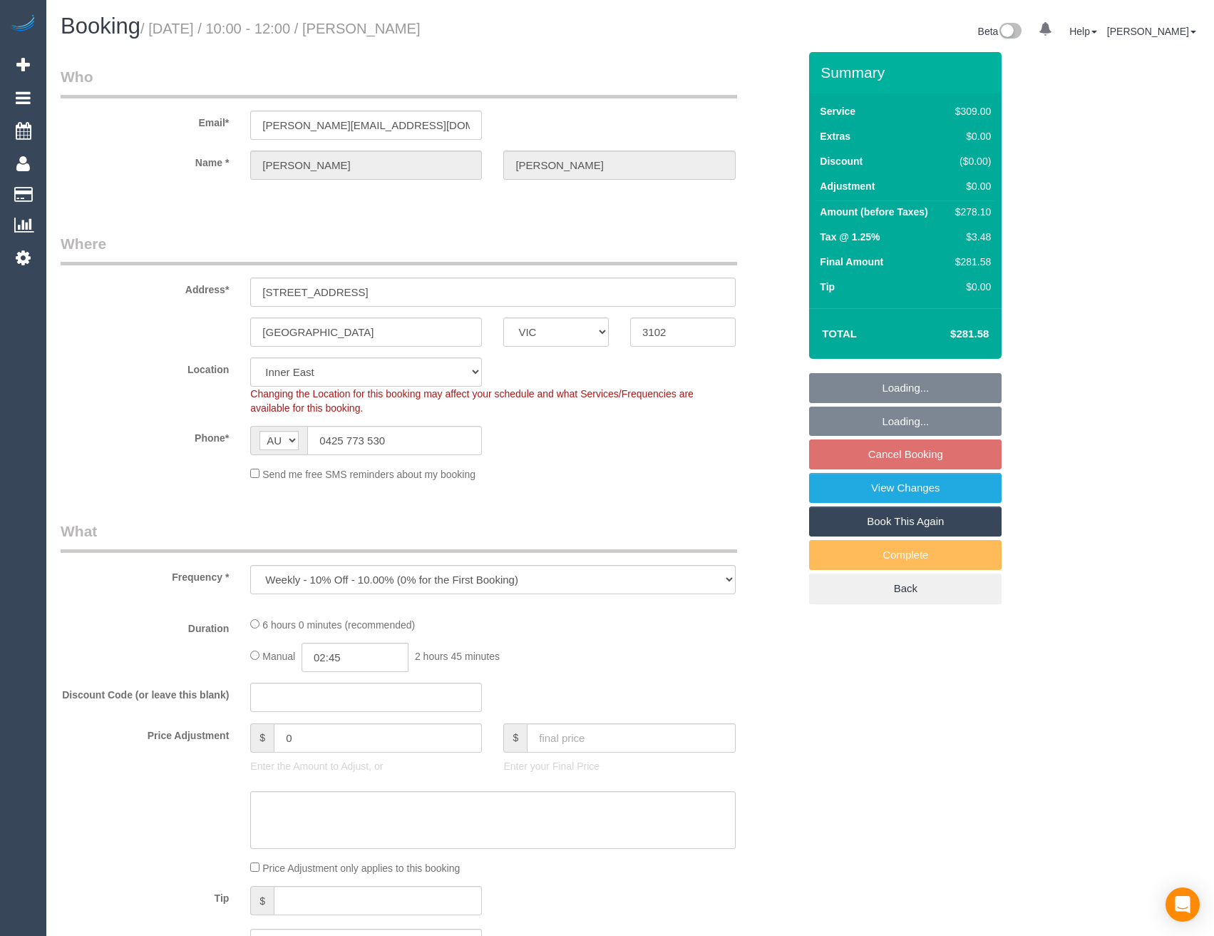
select select "VIC"
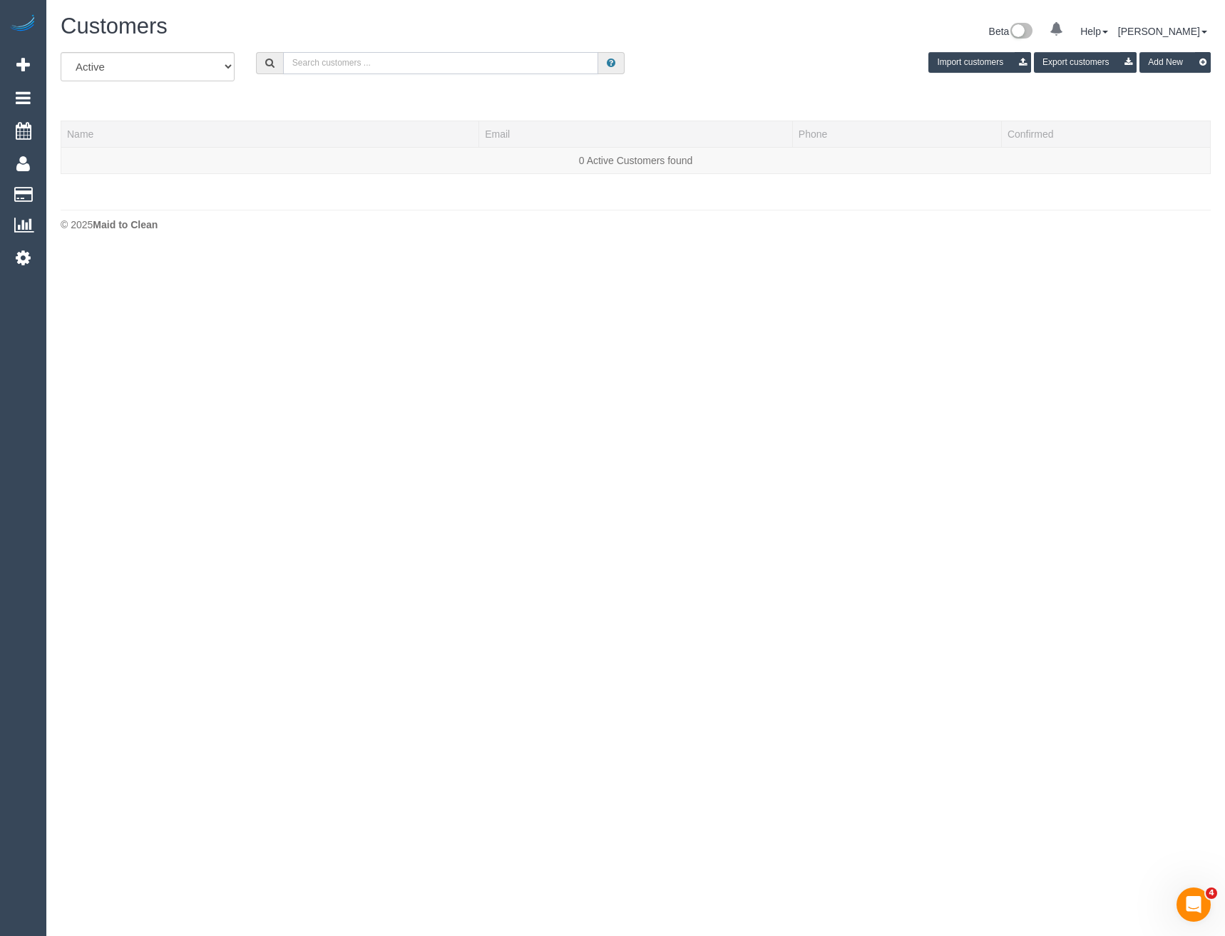
click at [378, 65] on input "text" at bounding box center [441, 63] width 316 height 22
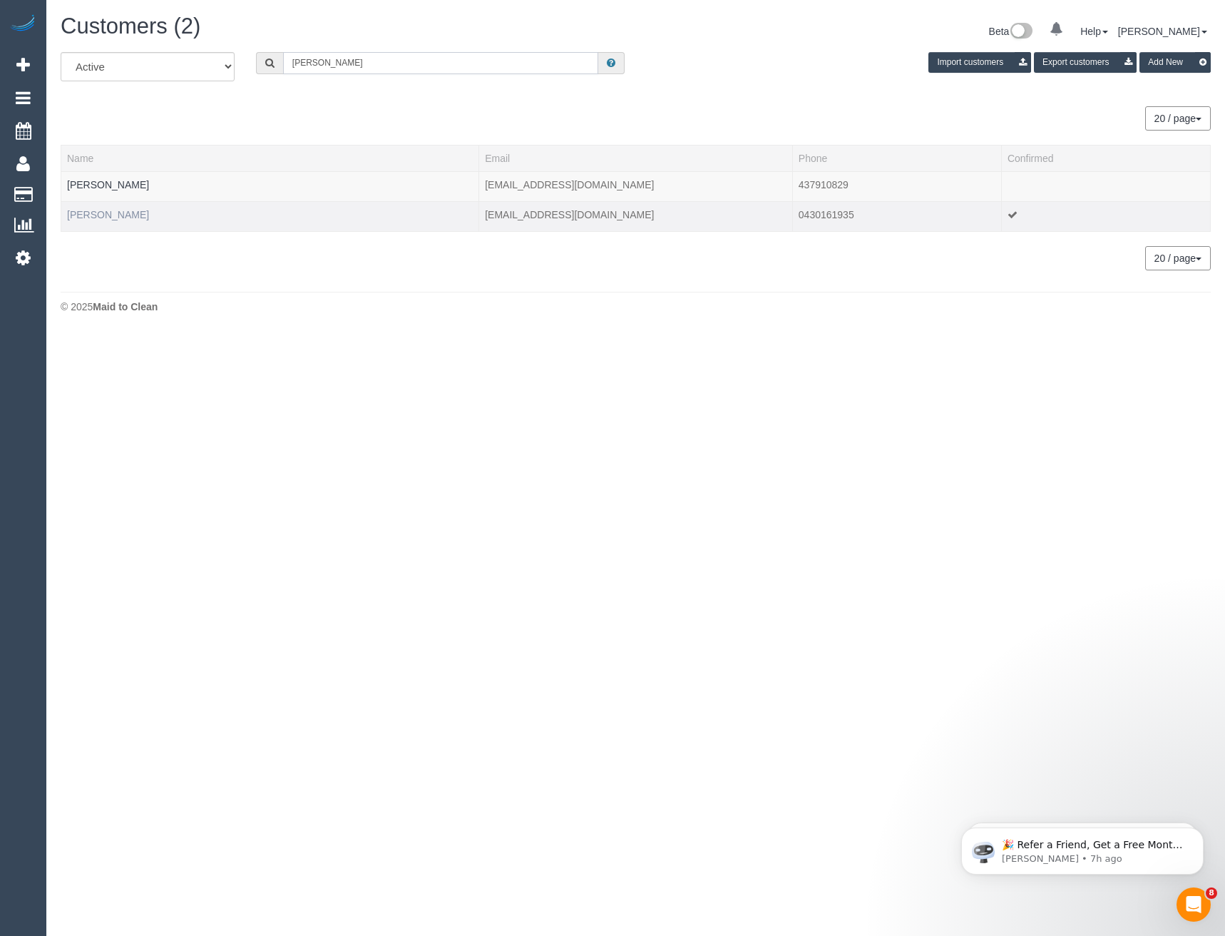
type input "James bea"
click at [116, 210] on link "James Beauchamp" at bounding box center [108, 214] width 82 height 11
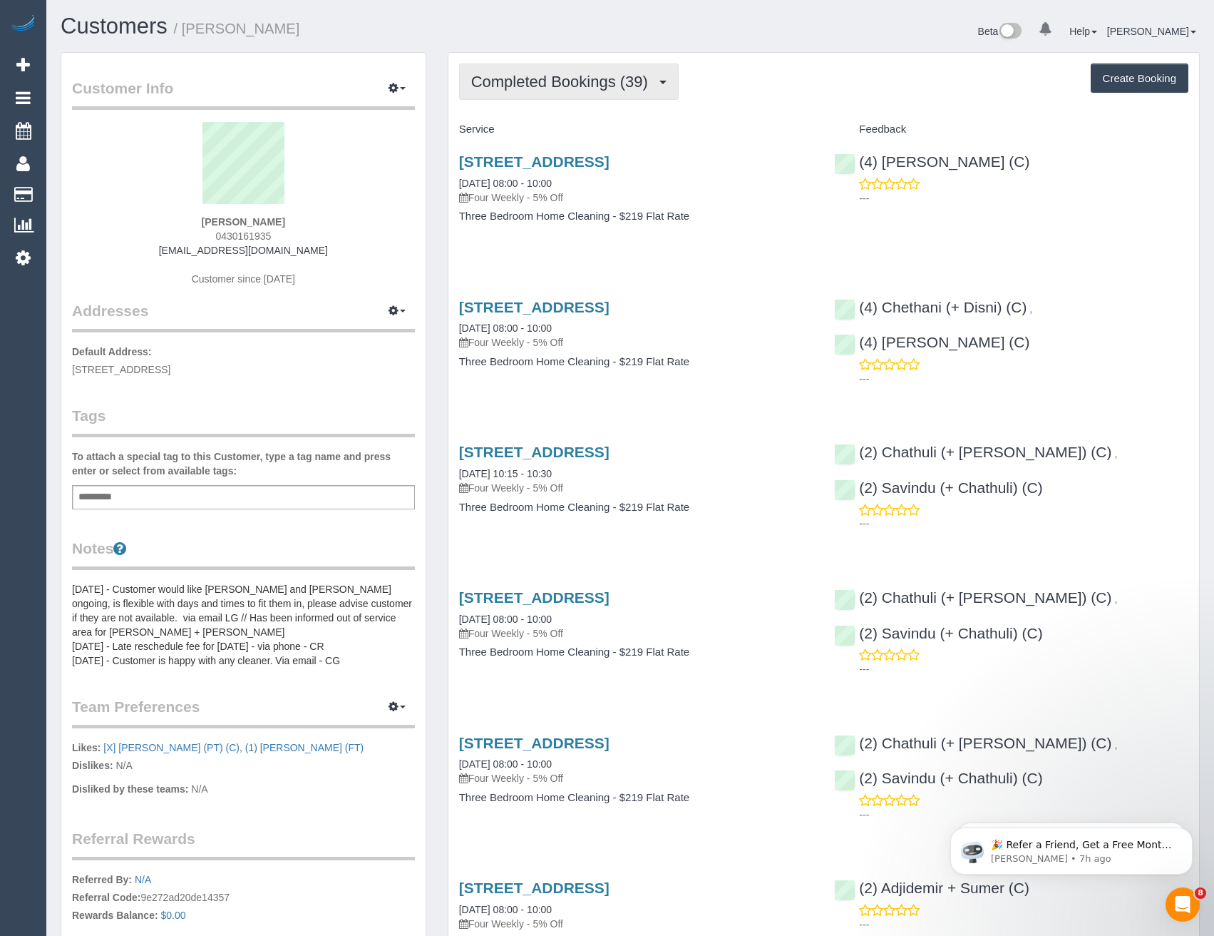
click at [637, 84] on span "Completed Bookings (39)" at bounding box center [563, 82] width 184 height 18
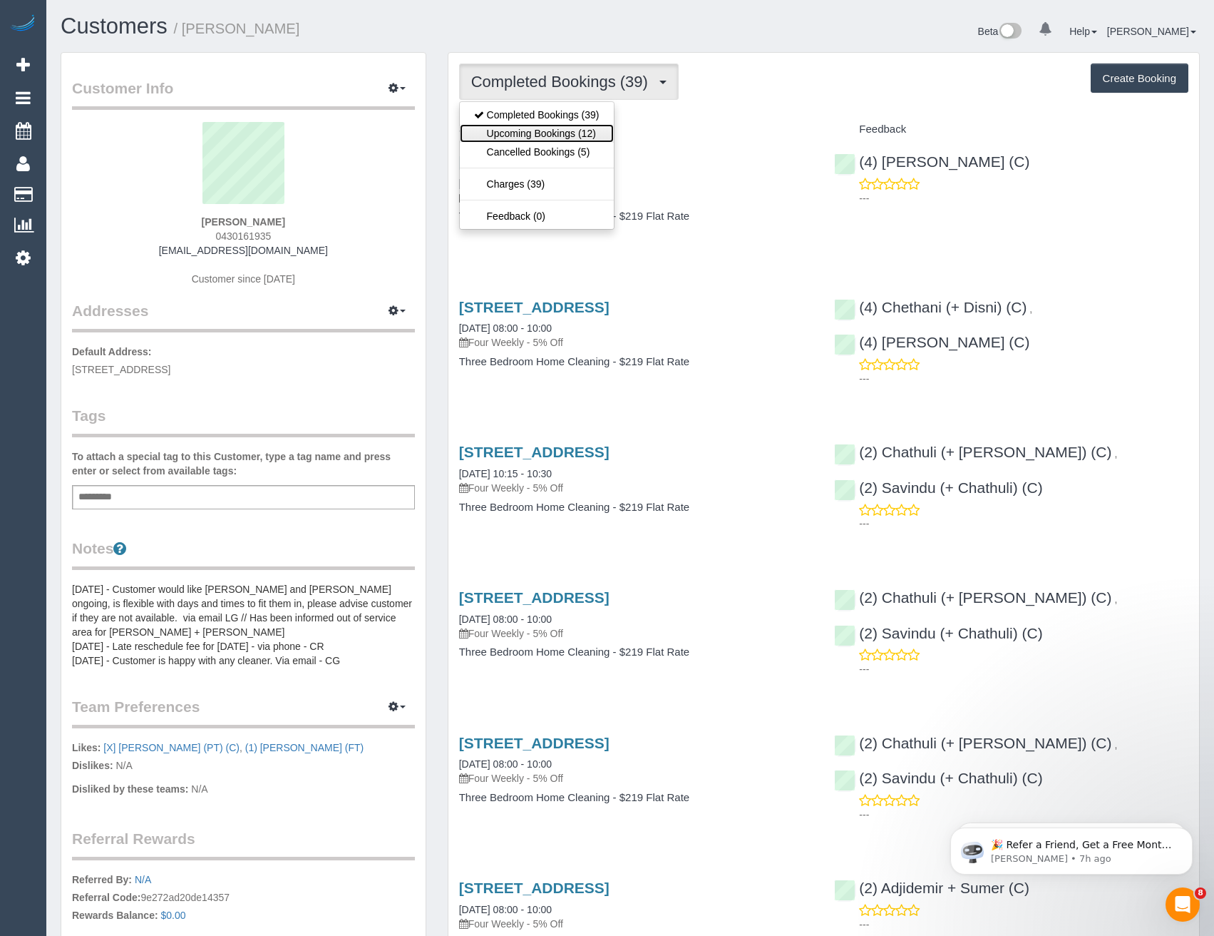
click at [603, 131] on link "Upcoming Bookings (12)" at bounding box center [537, 133] width 154 height 19
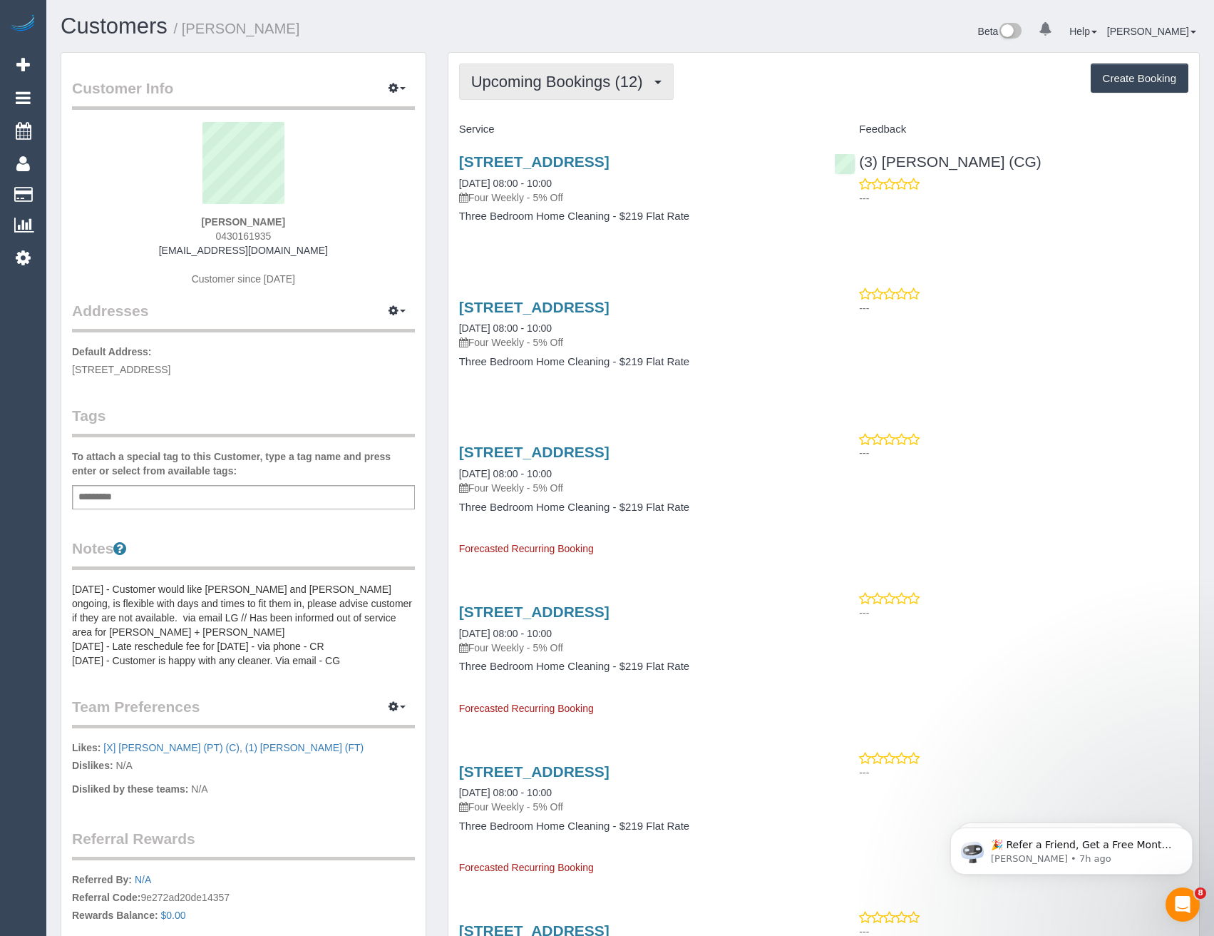
click at [595, 81] on span "Upcoming Bookings (12)" at bounding box center [560, 82] width 179 height 18
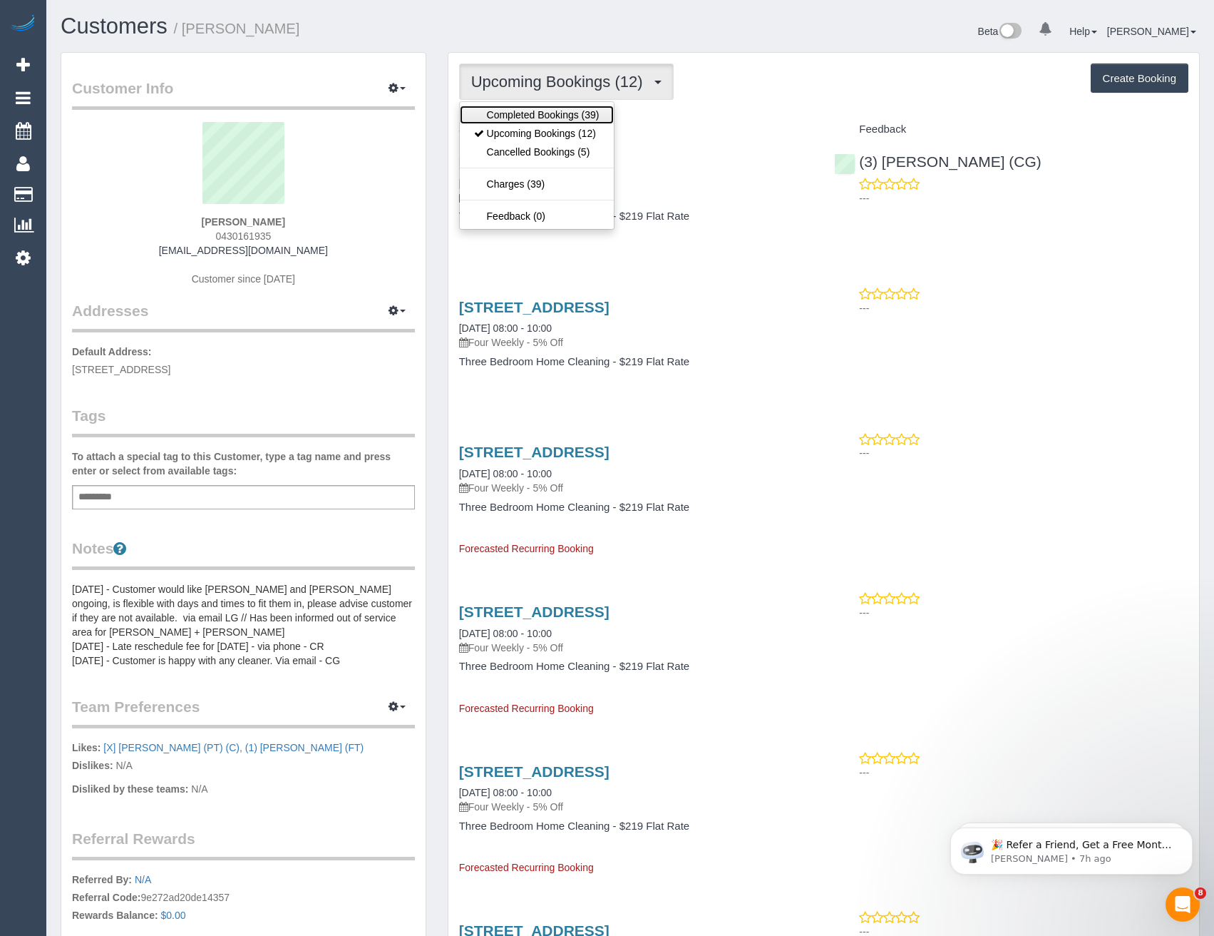
click at [577, 111] on link "Completed Bookings (39)" at bounding box center [537, 115] width 154 height 19
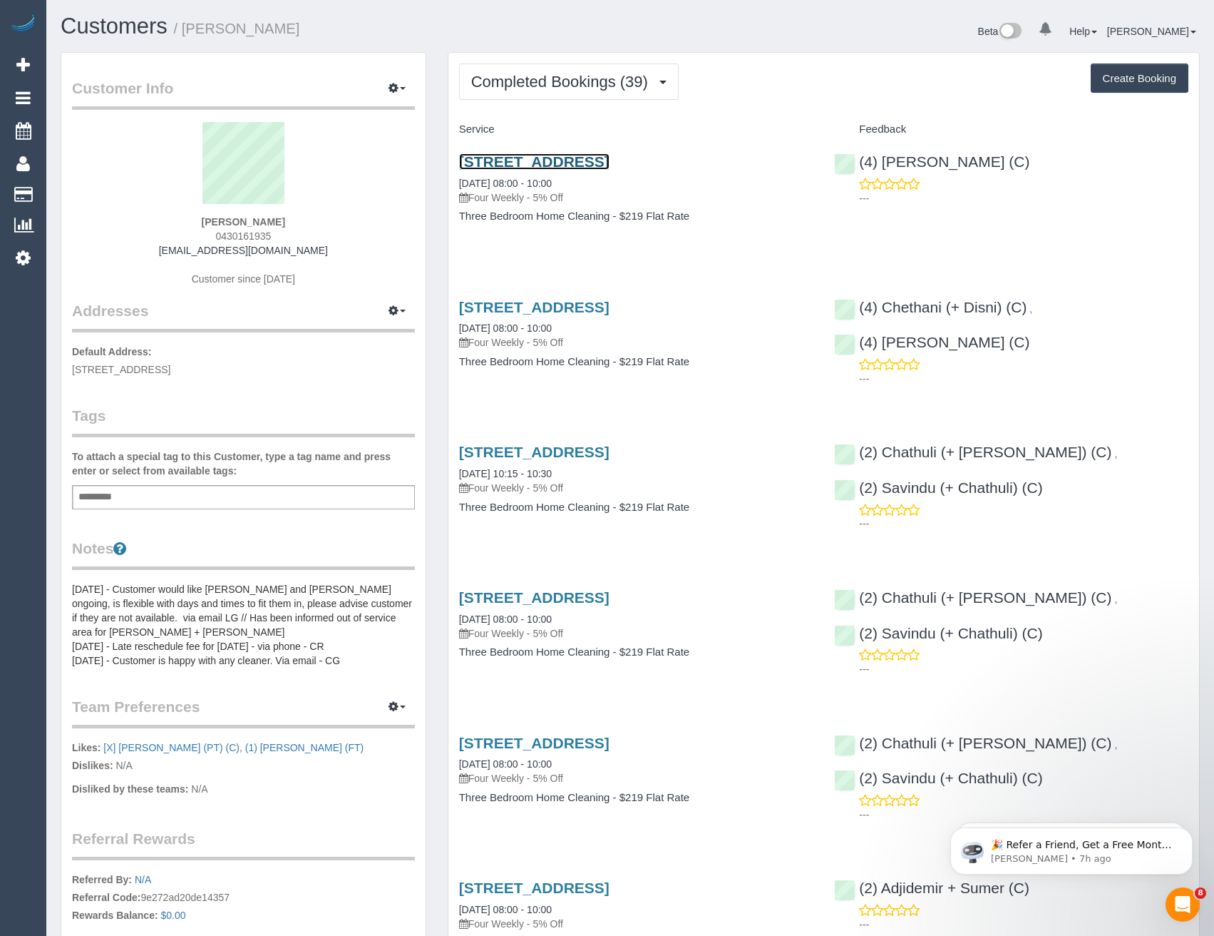
click at [610, 160] on link "14 York Street, Brighton, VIC 3186" at bounding box center [534, 161] width 150 height 16
drag, startPoint x: 348, startPoint y: 252, endPoint x: 174, endPoint y: 250, distance: 174.0
click at [174, 250] on div "James Beauchamp 0430161935 jsbeauchamp@hotmail.com Customer since 2022" at bounding box center [243, 211] width 343 height 178
copy link "[EMAIL_ADDRESS][DOMAIN_NAME]"
click at [606, 81] on span "Completed Bookings (39)" at bounding box center [563, 82] width 184 height 18
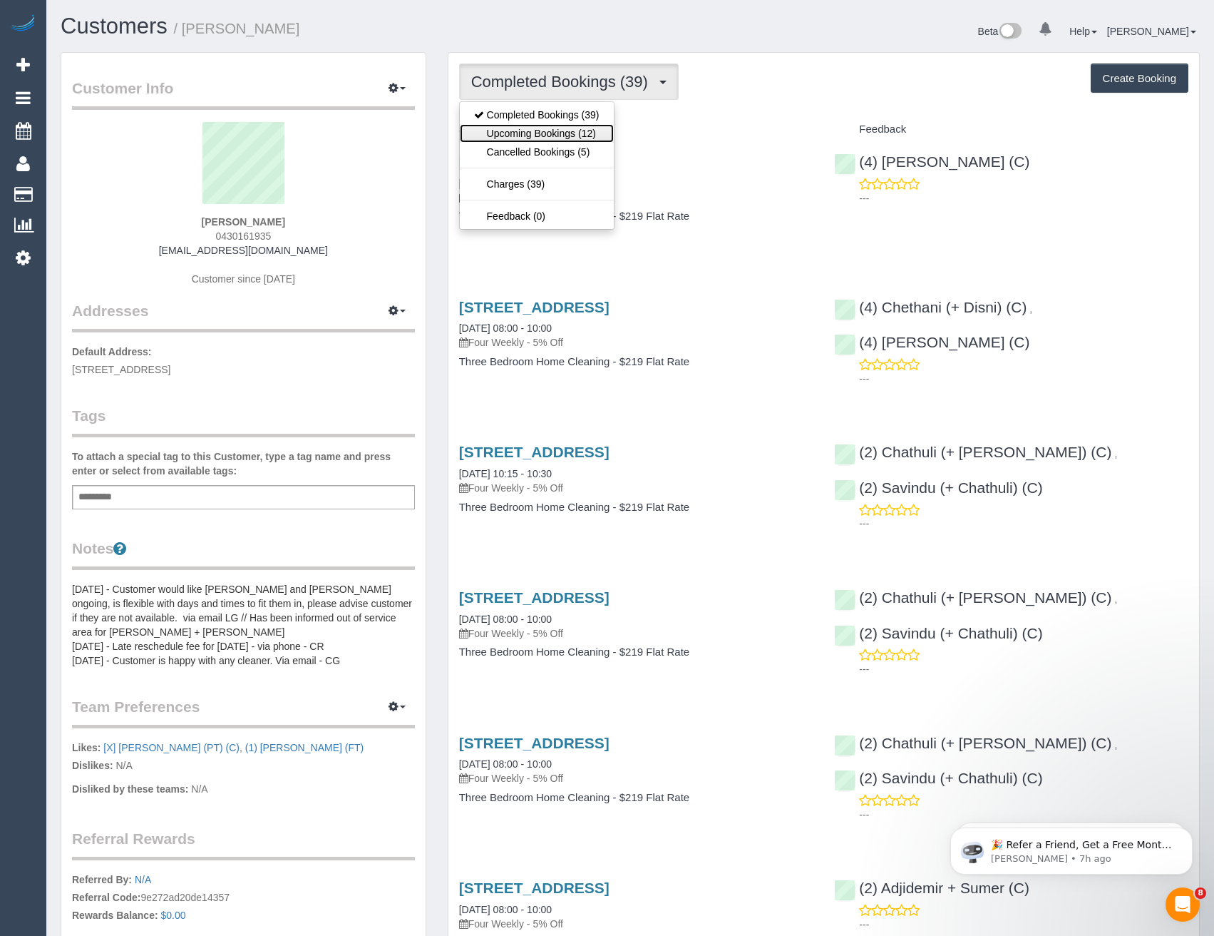
click at [594, 127] on link "Upcoming Bookings (12)" at bounding box center [537, 133] width 154 height 19
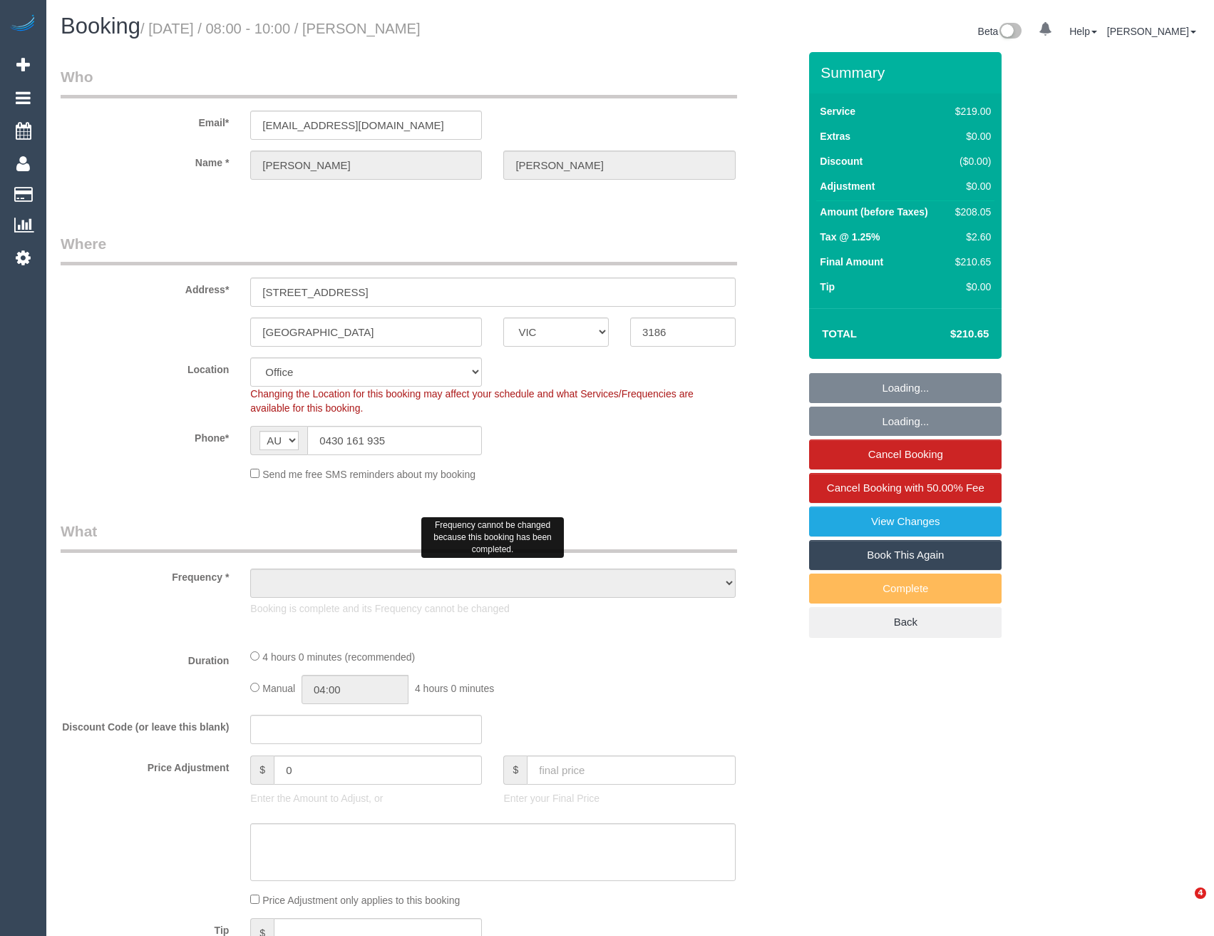
select select "VIC"
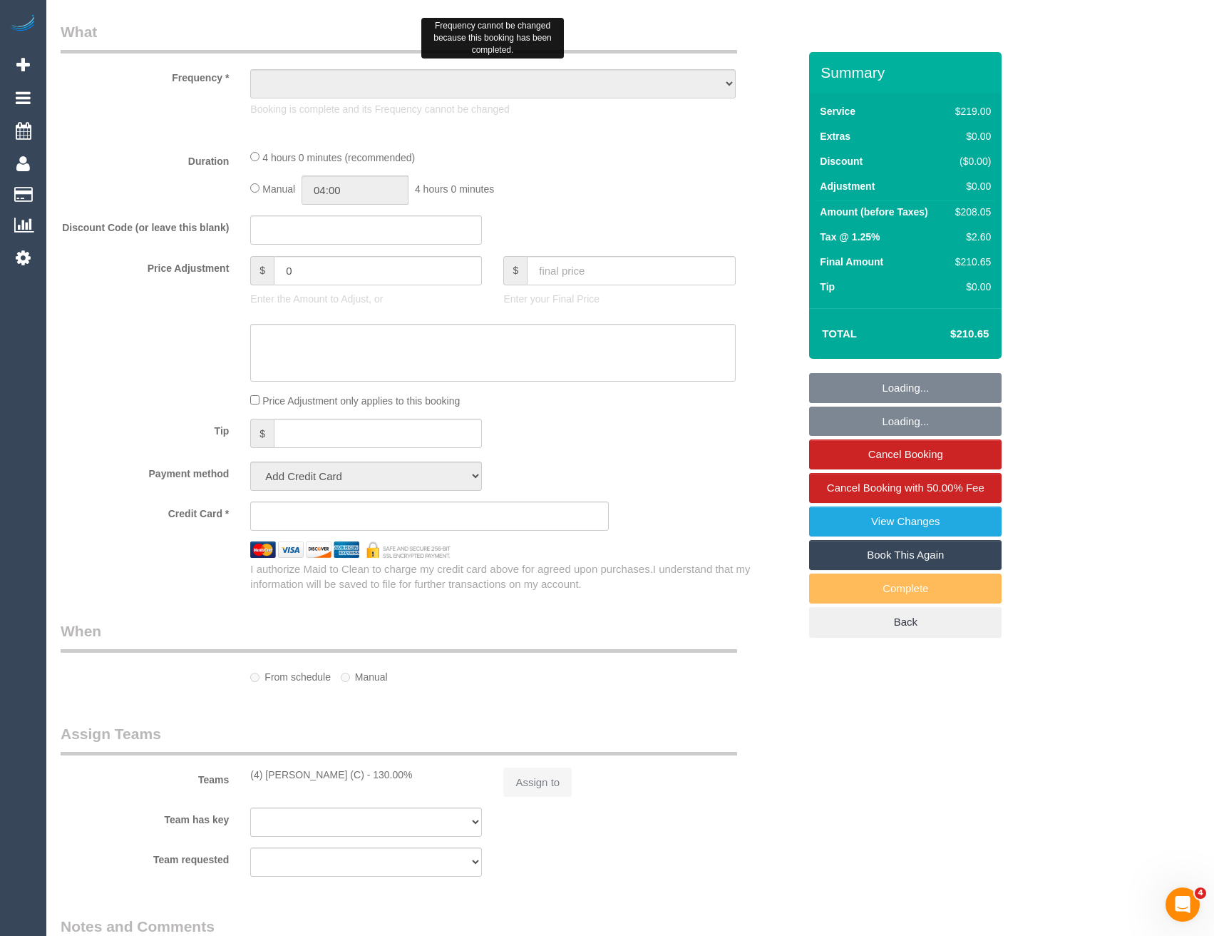
select select "string:stripe-pm_1S3yVT2GScqysDRVrV96zm6S"
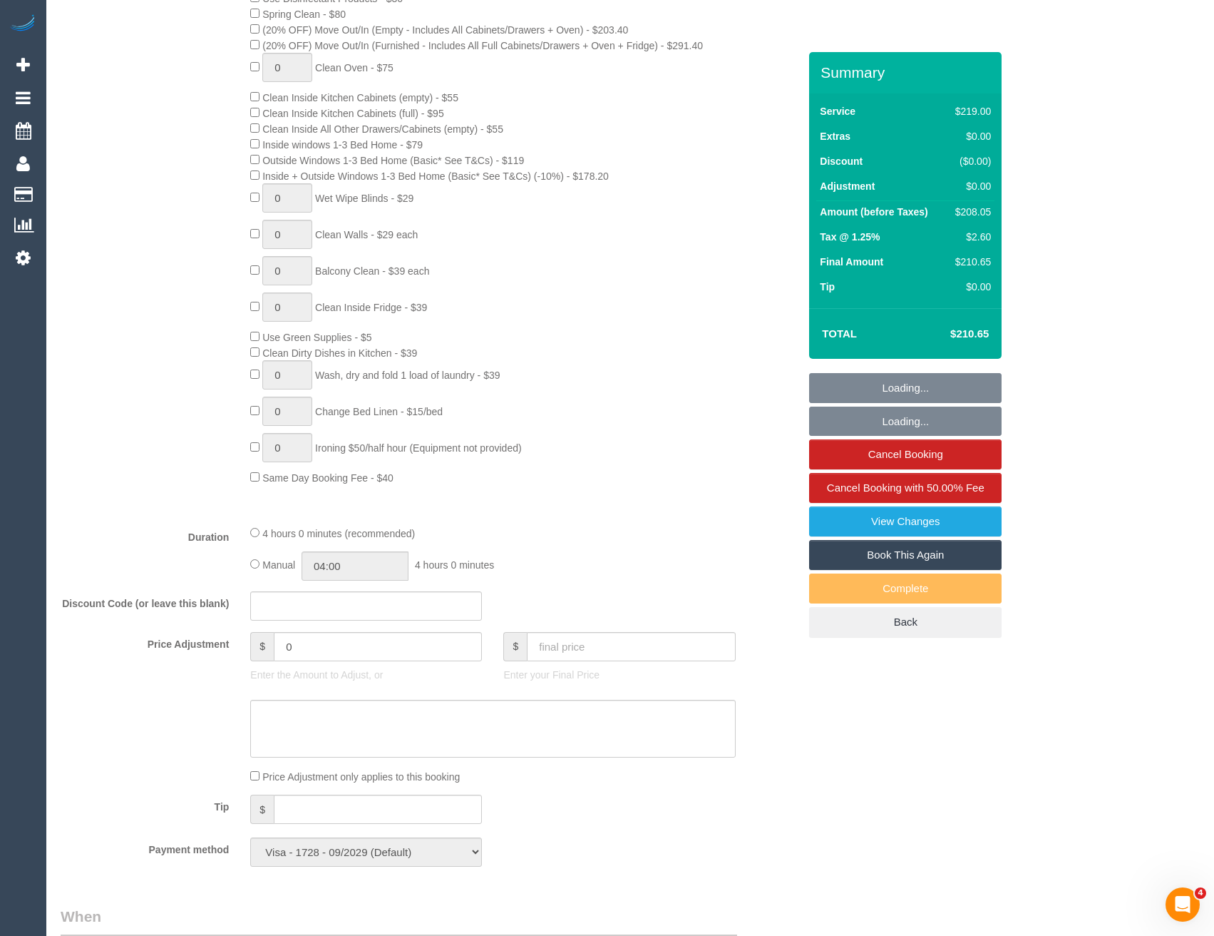
select select "object:2151"
select select "number:29"
select select "number:15"
select select "number:19"
select select "number:22"
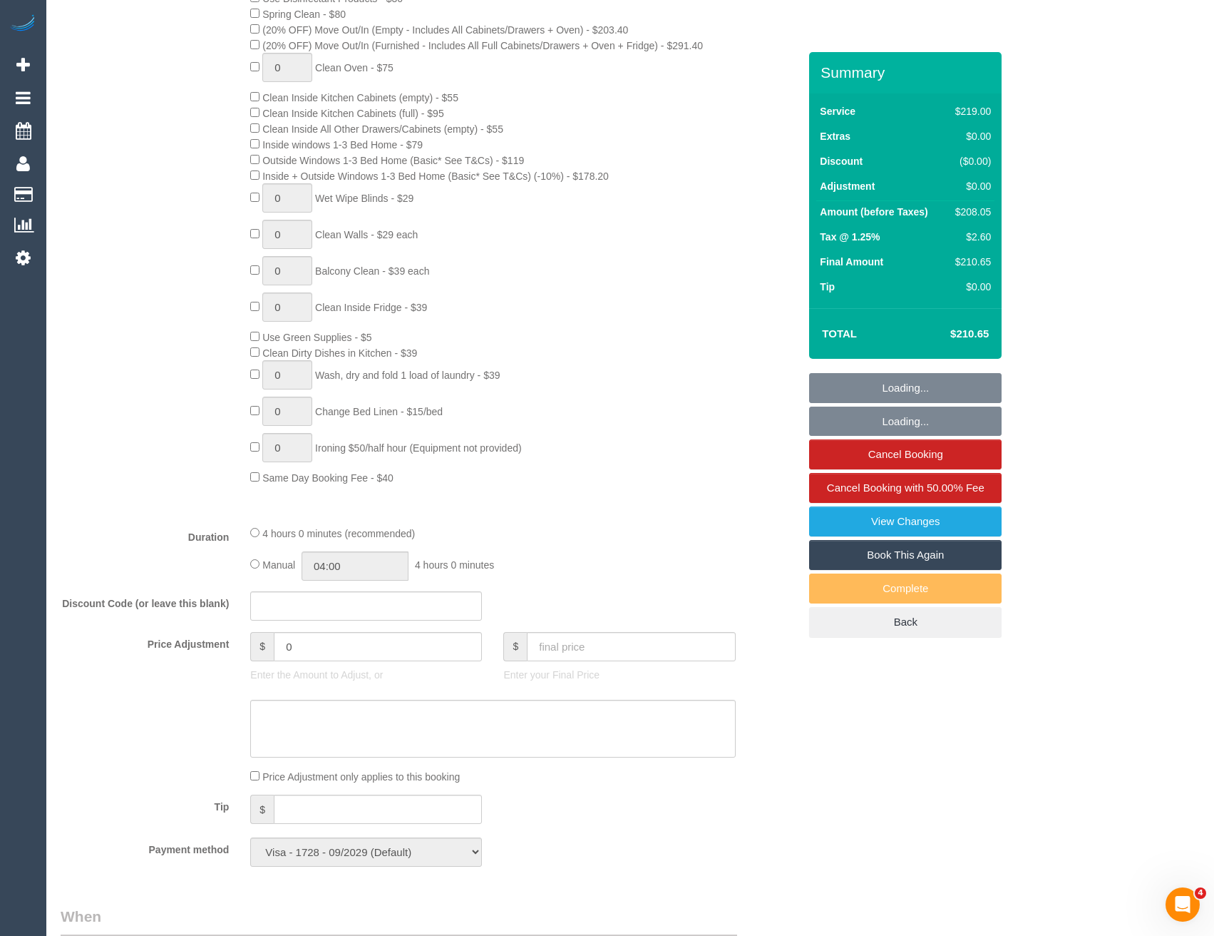
select select "number:26"
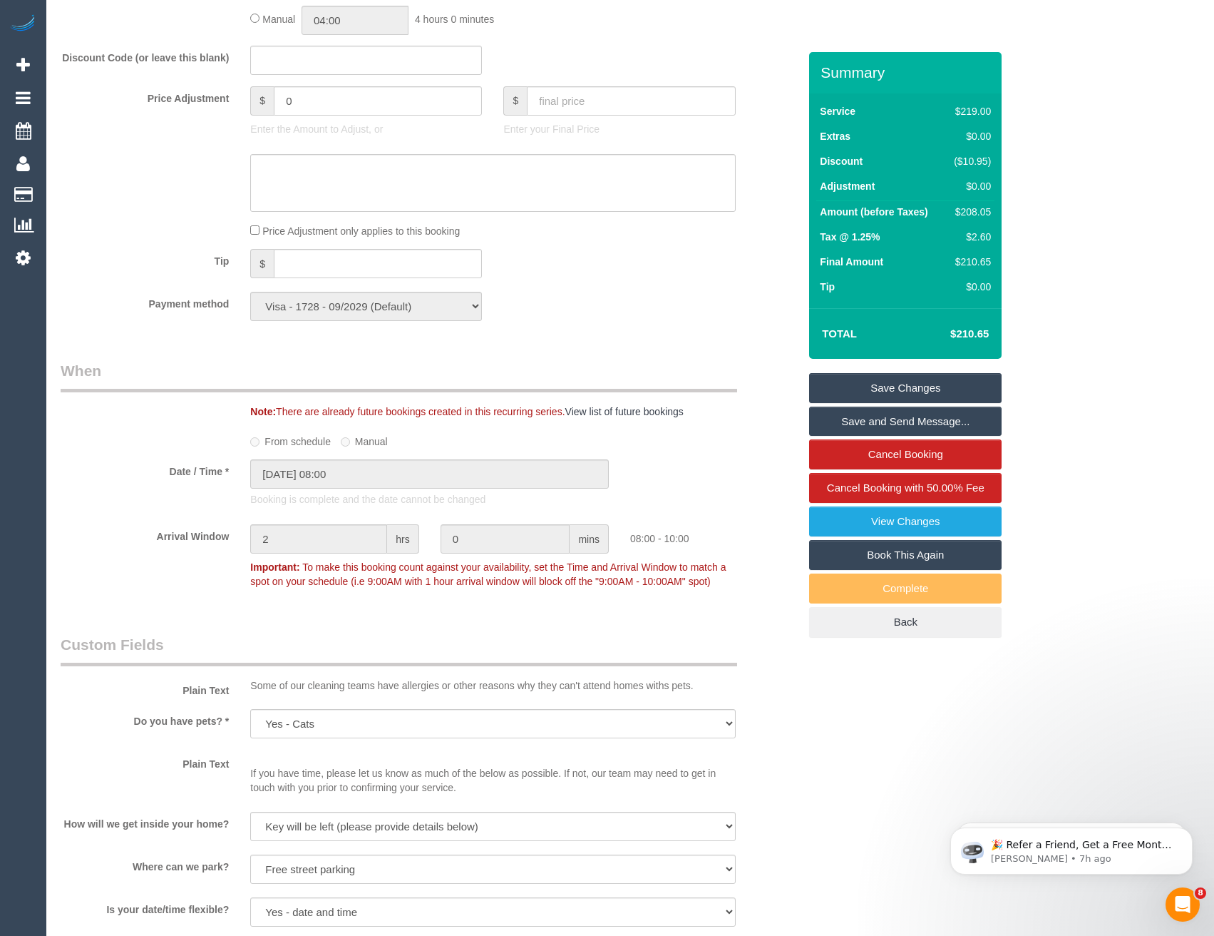
scroll to position [1237, 0]
